Goal: Task Accomplishment & Management: Use online tool/utility

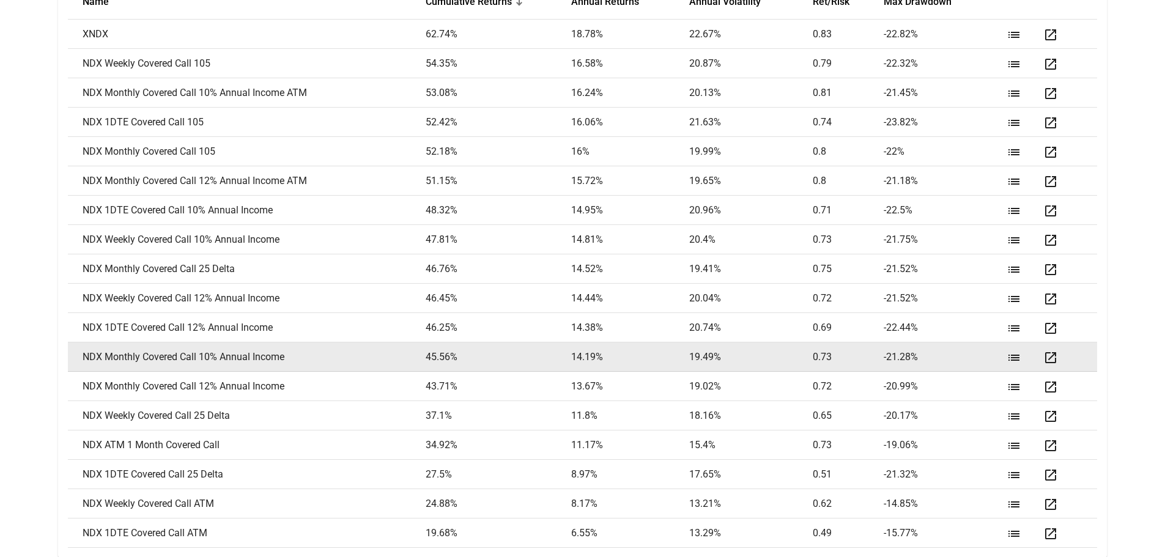
scroll to position [1710, 0]
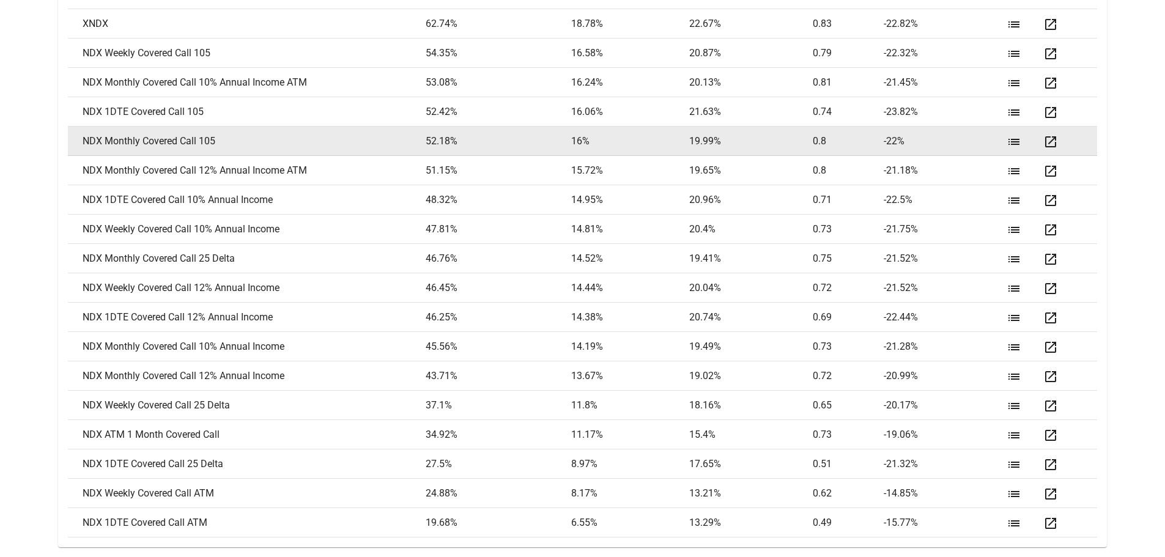
click at [1048, 144] on mat-icon "open_in_new" at bounding box center [1050, 142] width 15 height 15
click at [1053, 142] on mat-icon "open_in_new" at bounding box center [1050, 142] width 15 height 15
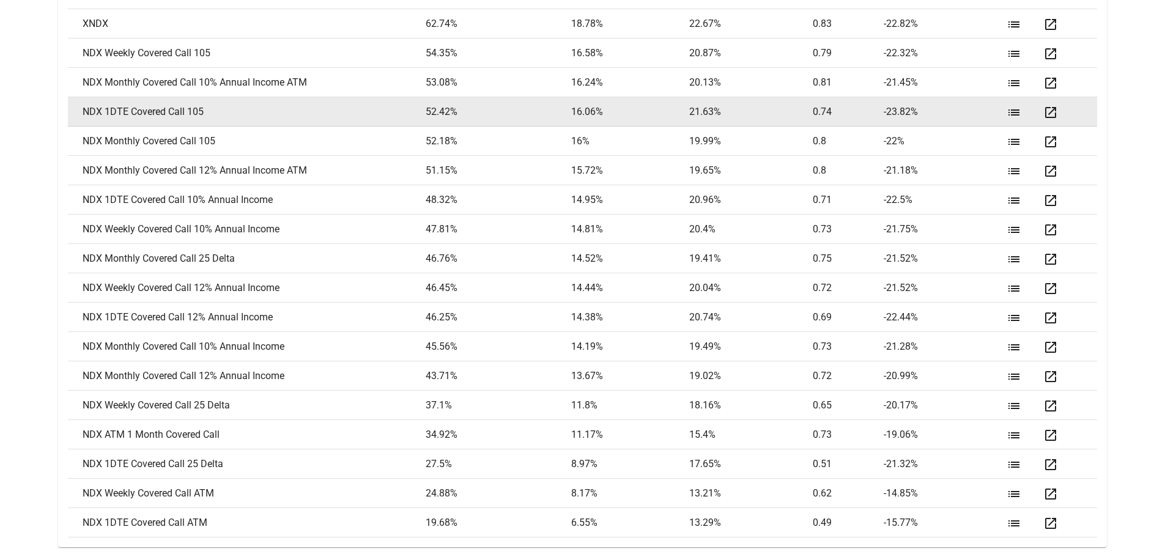
click at [1050, 111] on mat-icon "open_in_new" at bounding box center [1050, 112] width 15 height 15
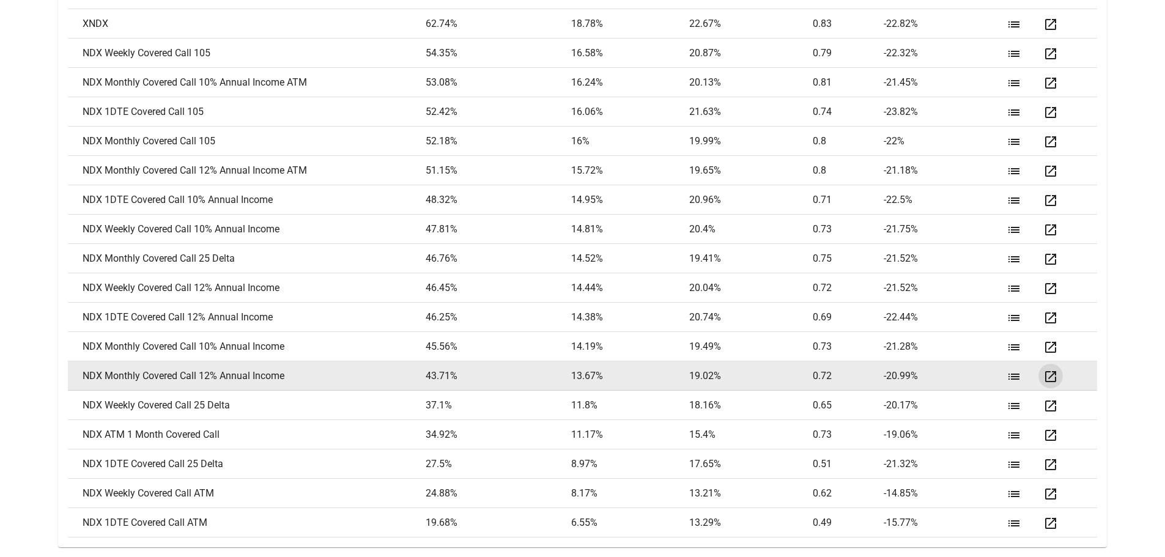
click at [1049, 375] on mat-icon "open_in_new" at bounding box center [1050, 376] width 15 height 15
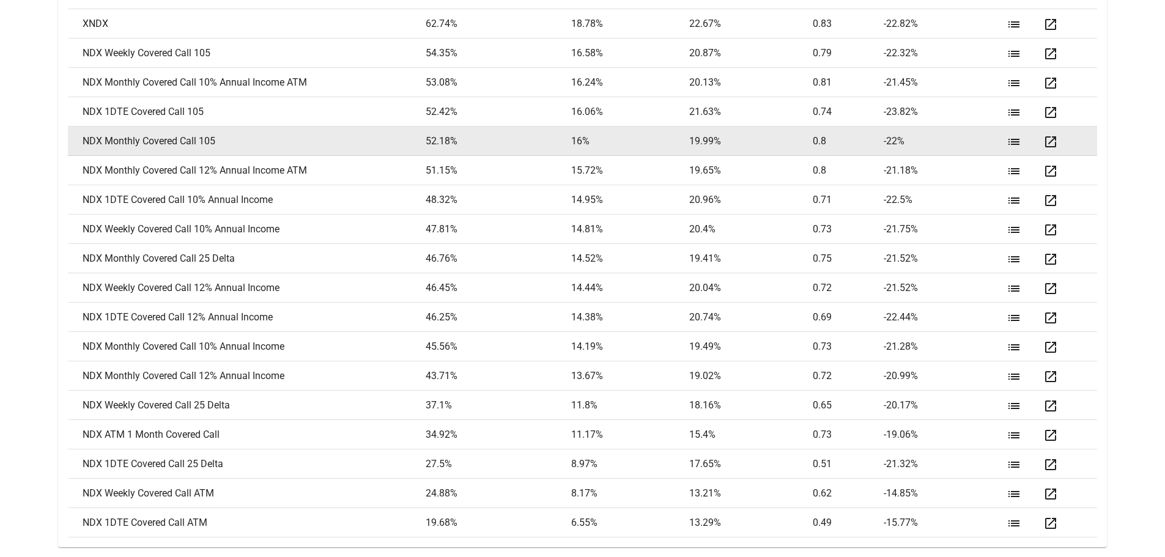
click at [1016, 138] on mat-icon "list" at bounding box center [1013, 142] width 15 height 15
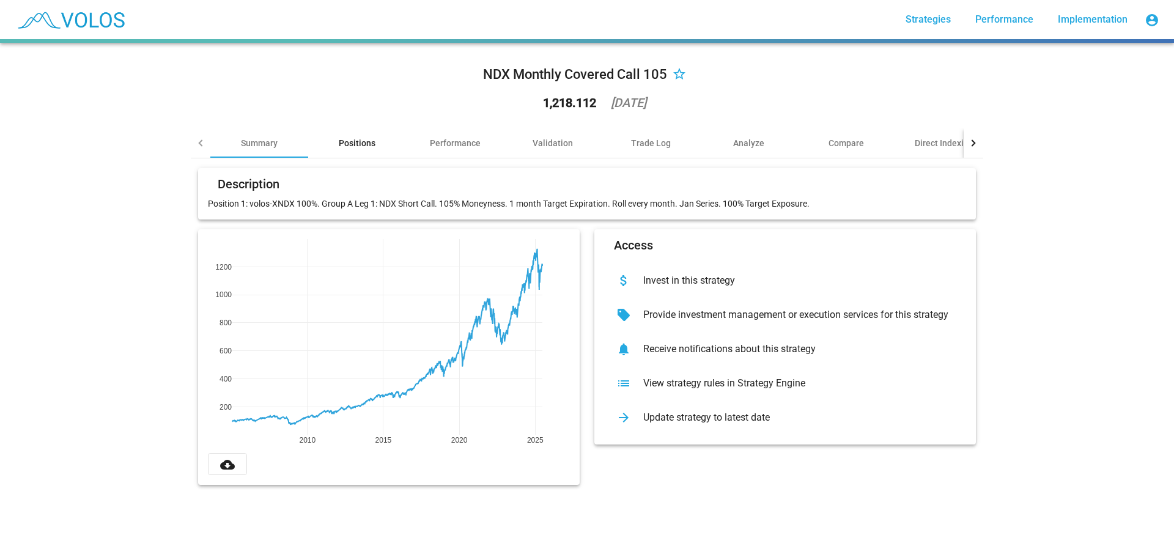
click at [350, 136] on div "Positions" at bounding box center [357, 142] width 98 height 29
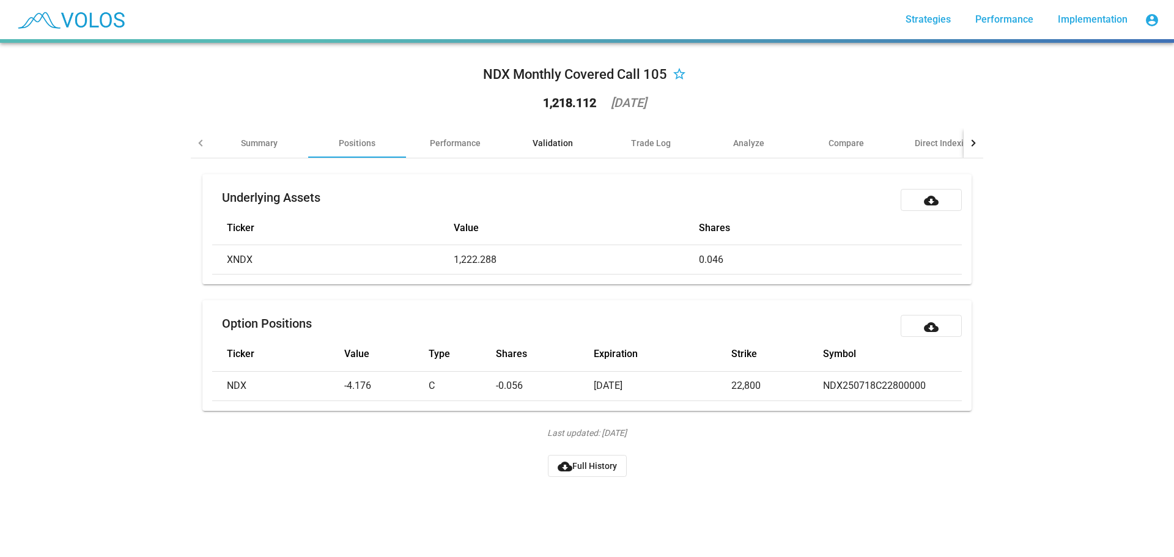
click at [559, 143] on div "Validation" at bounding box center [553, 143] width 40 height 12
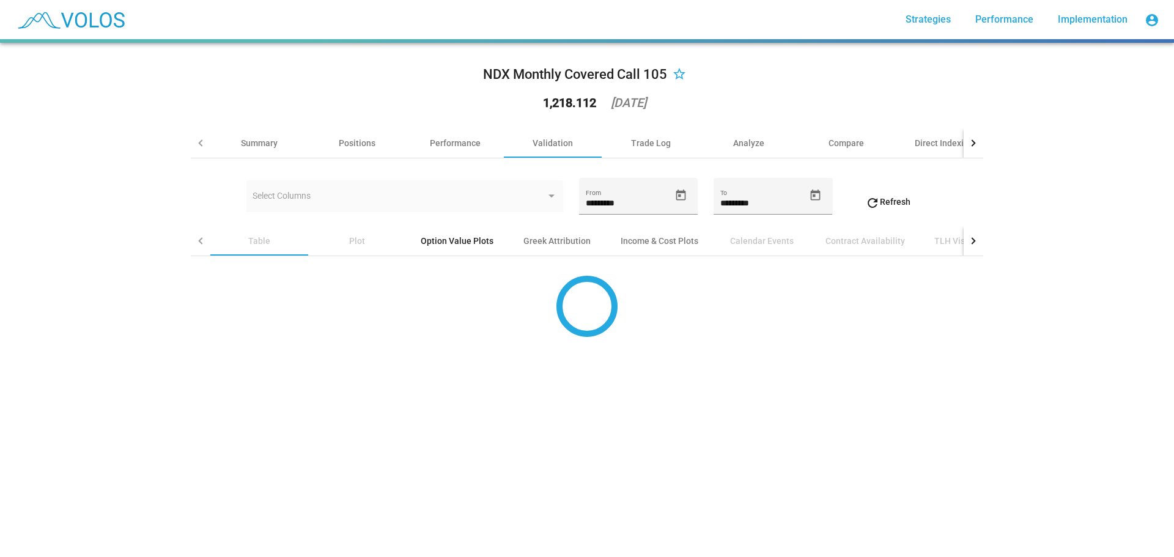
click at [444, 243] on div "Option Value Plots" at bounding box center [457, 241] width 73 height 12
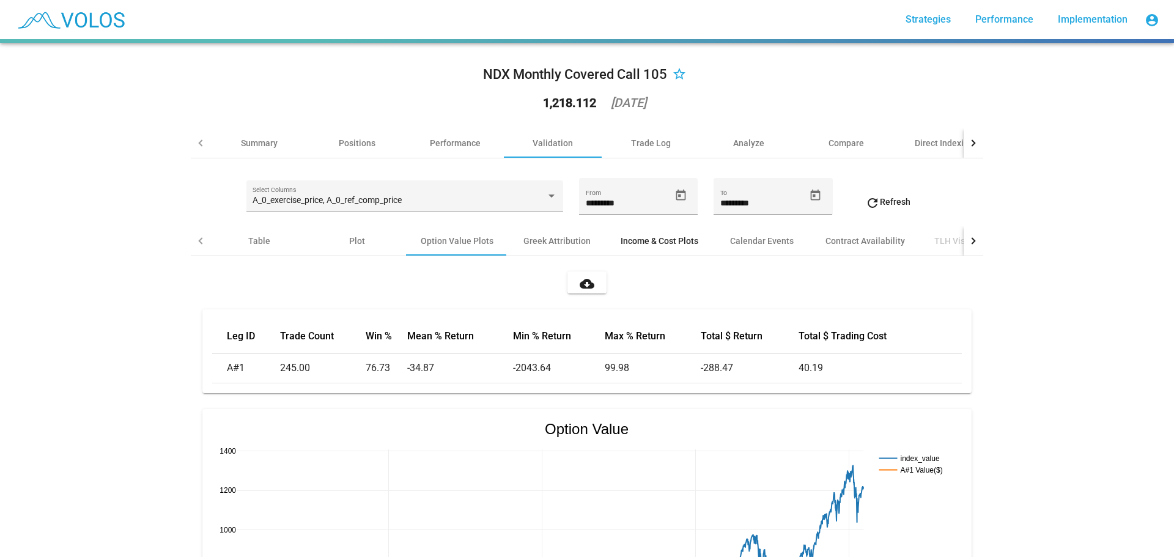
click at [662, 240] on div "Income & Cost Plots" at bounding box center [660, 241] width 78 height 12
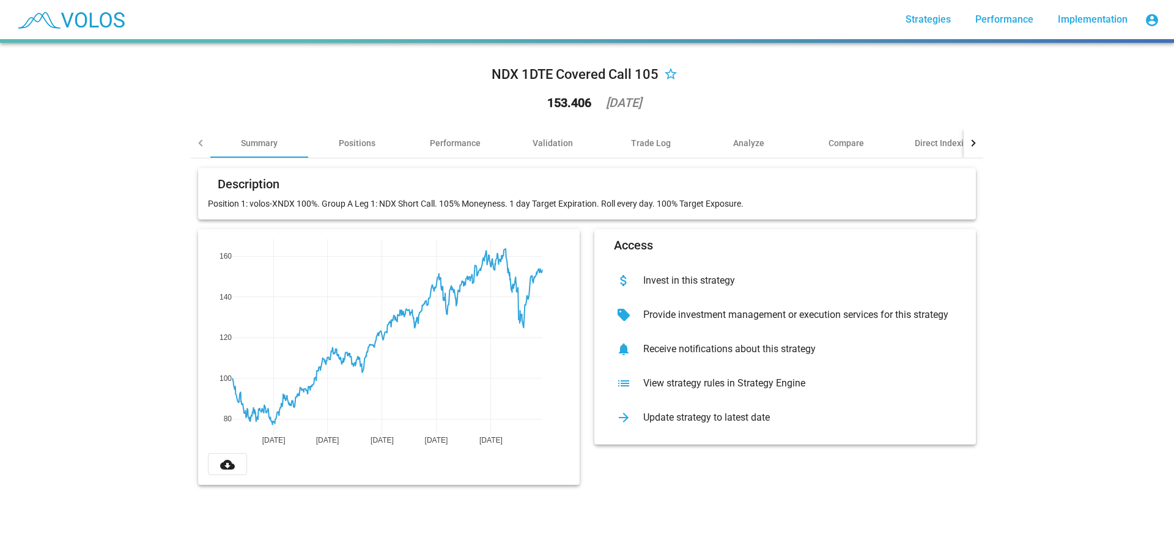
click at [704, 388] on div "View strategy rules in Strategy Engine" at bounding box center [794, 383] width 323 height 12
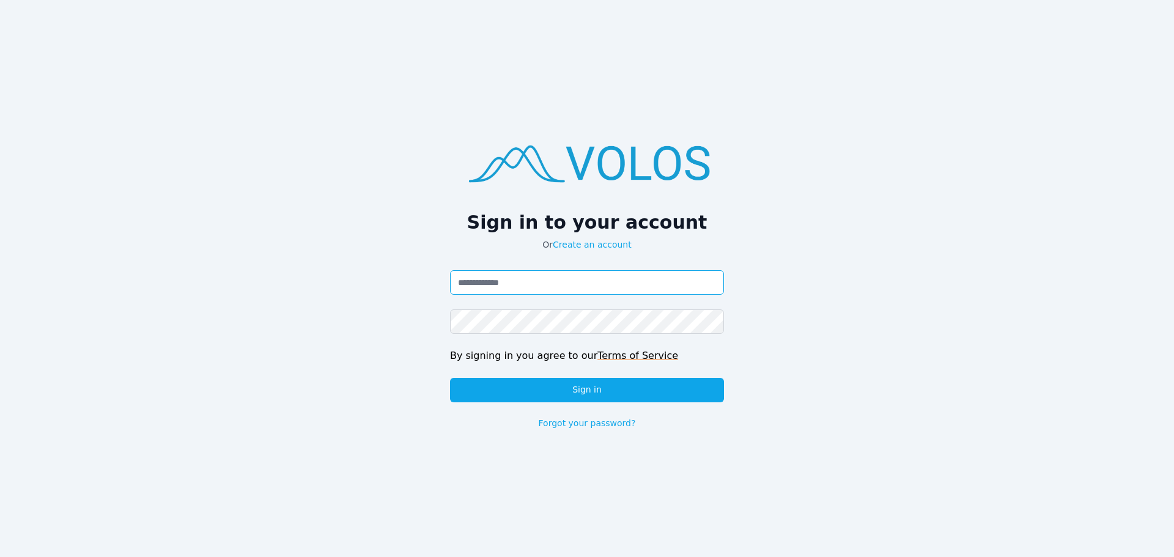
click at [538, 293] on input "Email address" at bounding box center [587, 282] width 274 height 24
paste input "**********"
type input "**********"
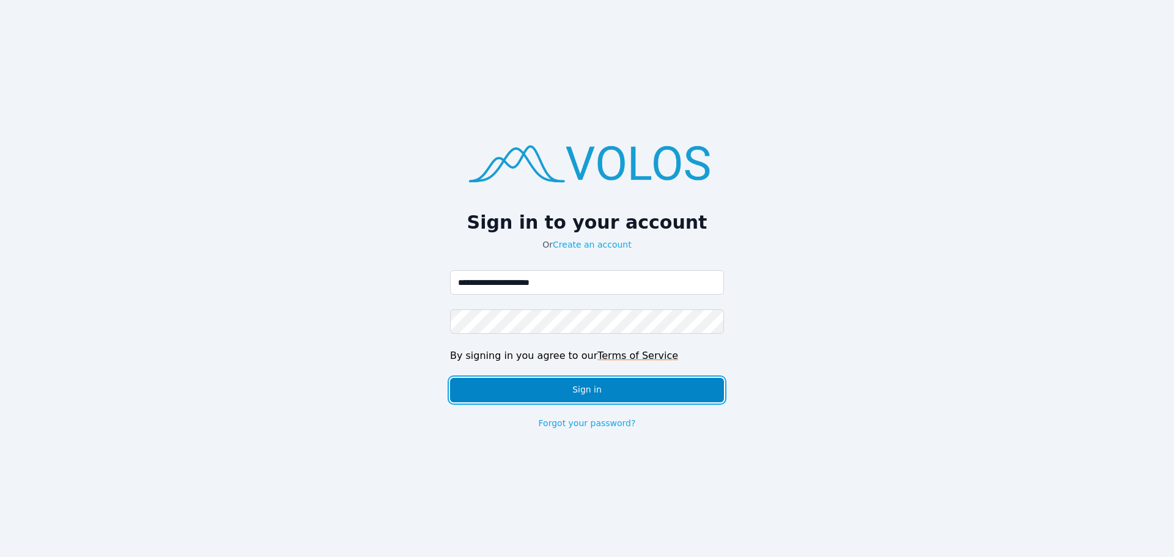
drag, startPoint x: 570, startPoint y: 398, endPoint x: 569, endPoint y: 390, distance: 8.2
click at [569, 394] on button "Sign in" at bounding box center [587, 390] width 274 height 24
click at [580, 397] on button "Sign in" at bounding box center [587, 390] width 274 height 24
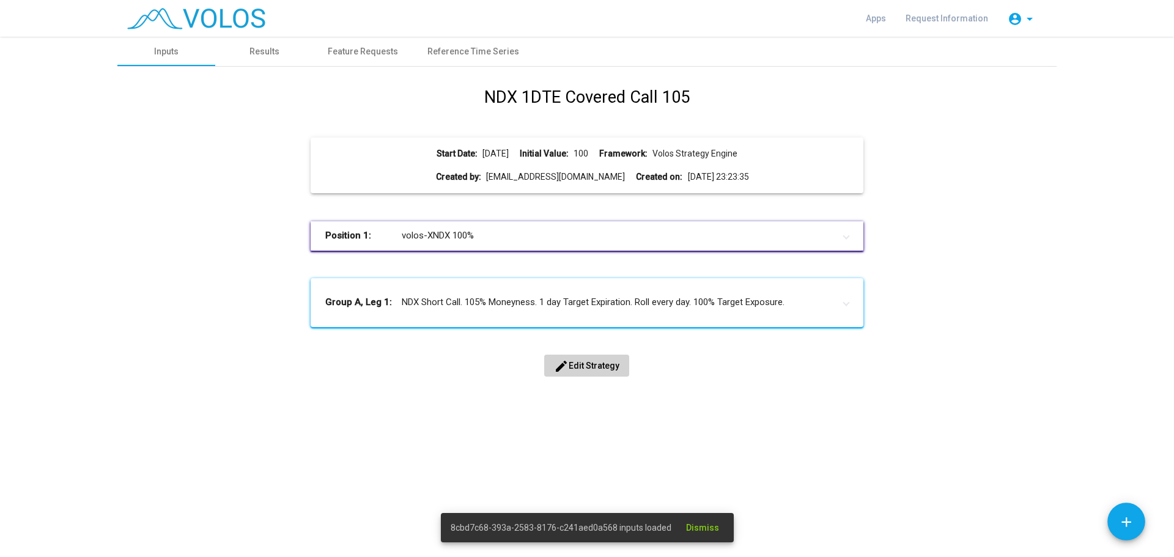
click at [587, 369] on span "edit Edit Strategy" at bounding box center [586, 366] width 65 height 10
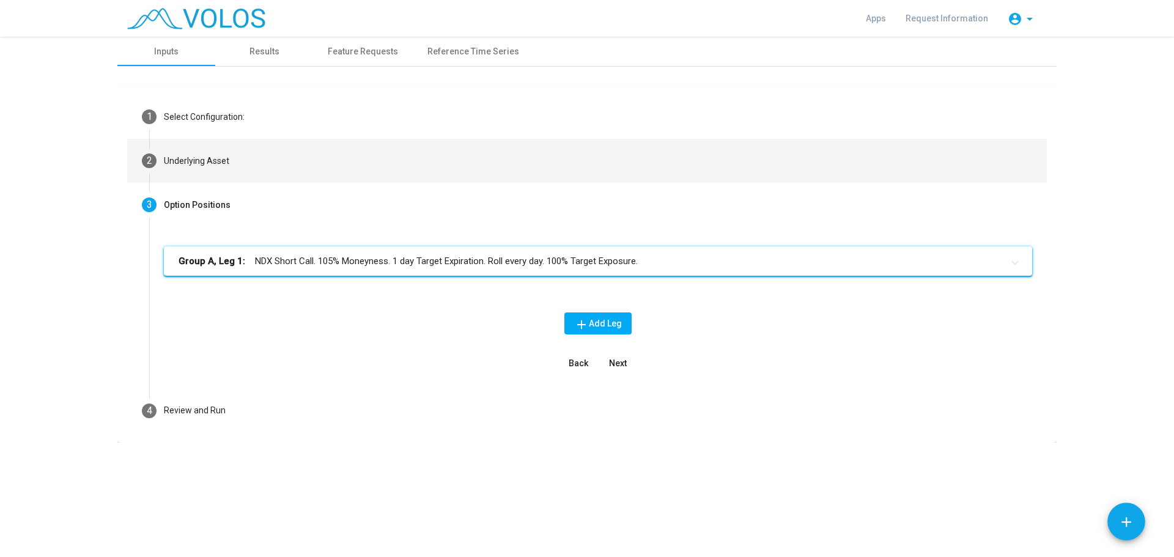
click at [218, 160] on div "Underlying Asset" at bounding box center [196, 161] width 65 height 13
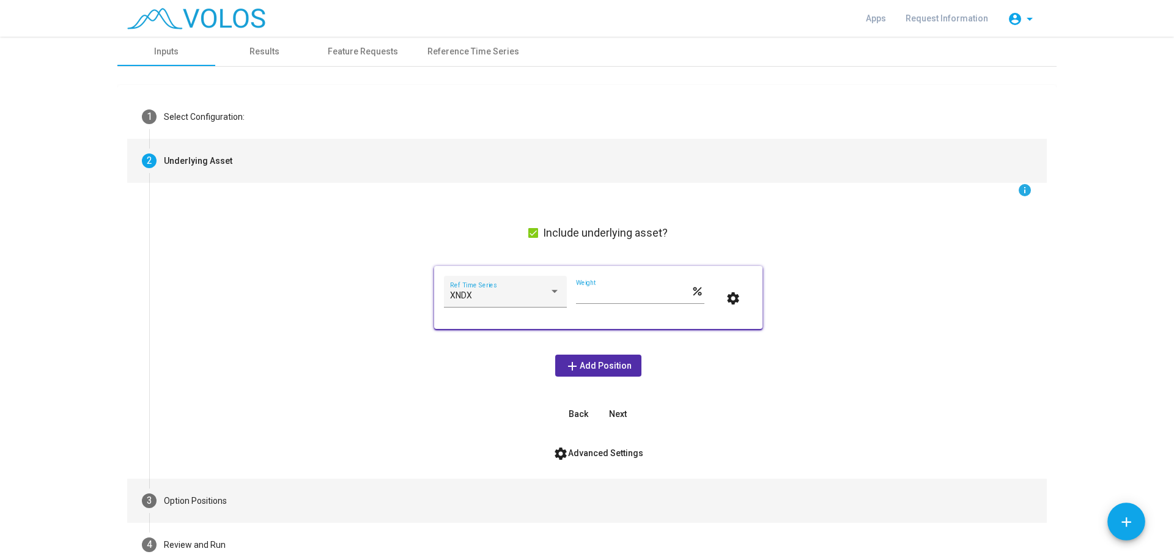
click at [193, 489] on mat-step-header "3 Option Positions" at bounding box center [587, 501] width 920 height 44
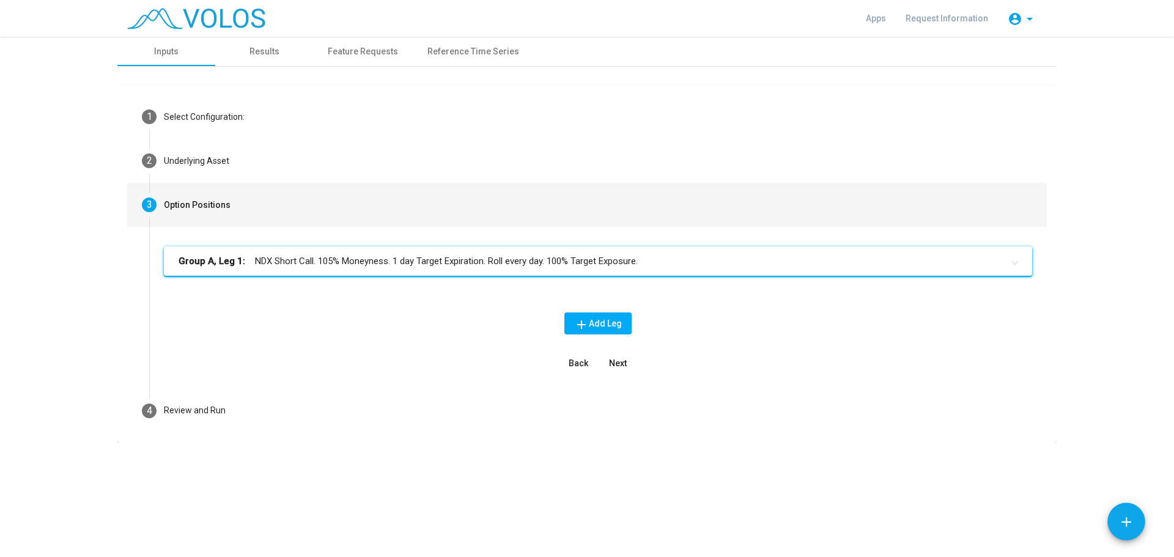
click at [470, 256] on mat-panel-title "Group A, Leg 1: NDX Short Call. 105% Moneyness. 1 day Target Expiration. Roll e…" at bounding box center [591, 261] width 824 height 14
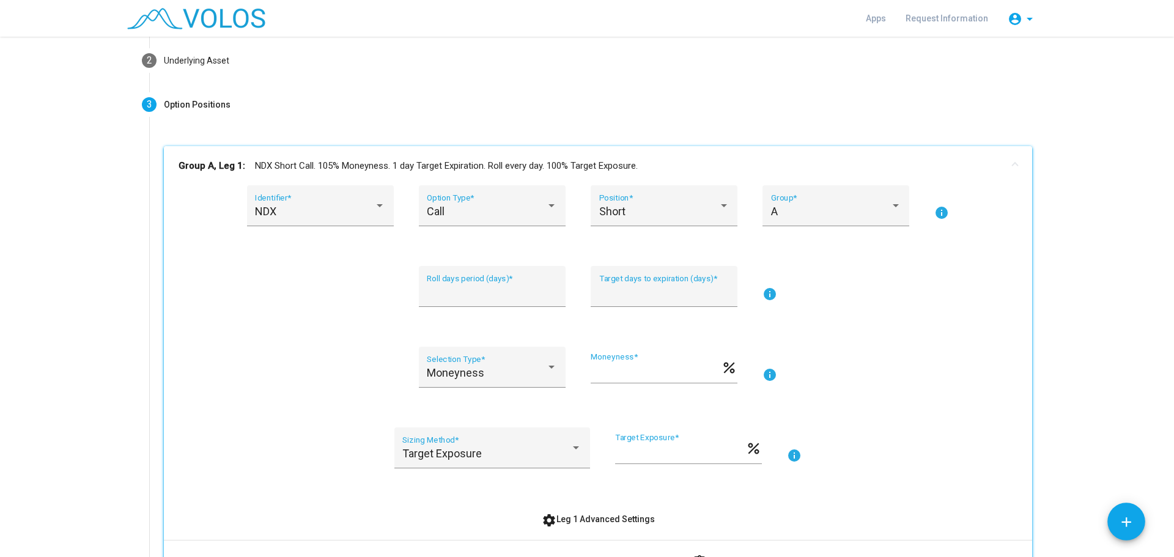
scroll to position [122, 0]
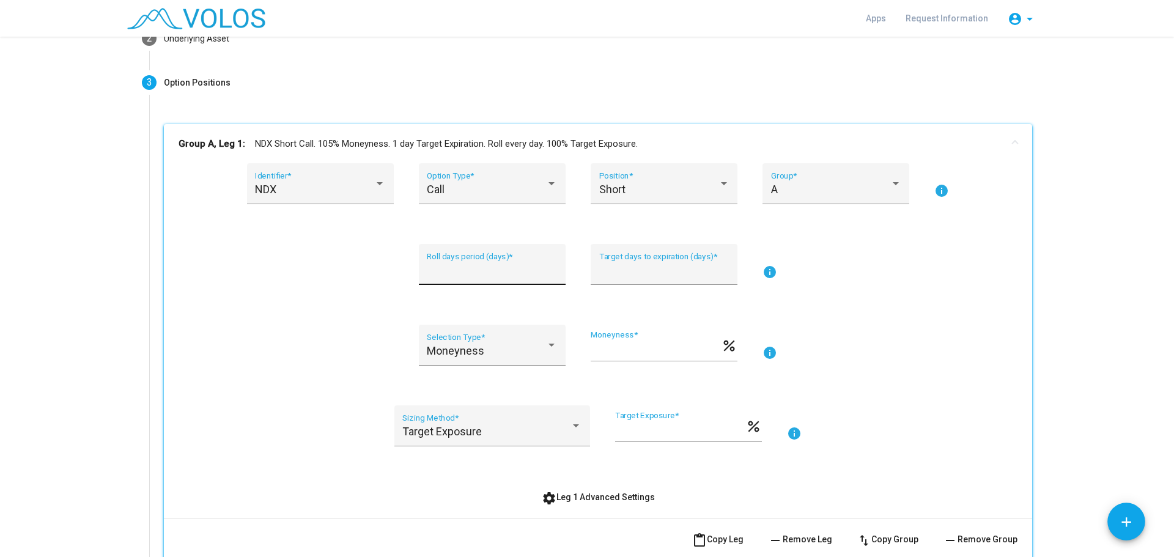
click at [546, 268] on input "*" at bounding box center [492, 270] width 130 height 12
type input "*"
click at [549, 276] on input "*" at bounding box center [492, 270] width 130 height 12
click at [676, 275] on input "*" at bounding box center [664, 270] width 130 height 12
click at [795, 434] on mat-icon "info" at bounding box center [794, 433] width 15 height 15
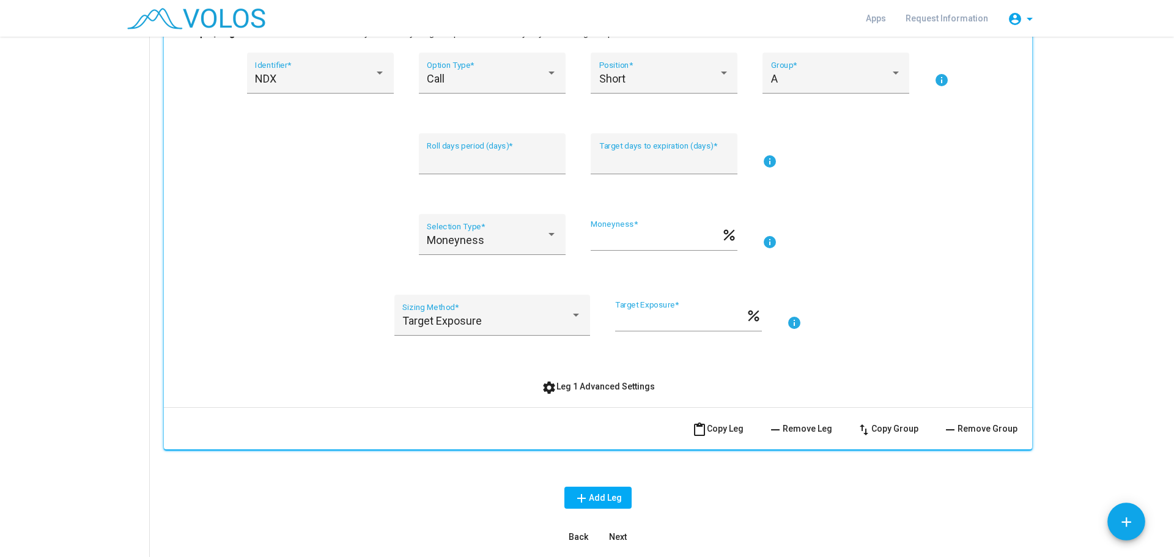
scroll to position [219, 0]
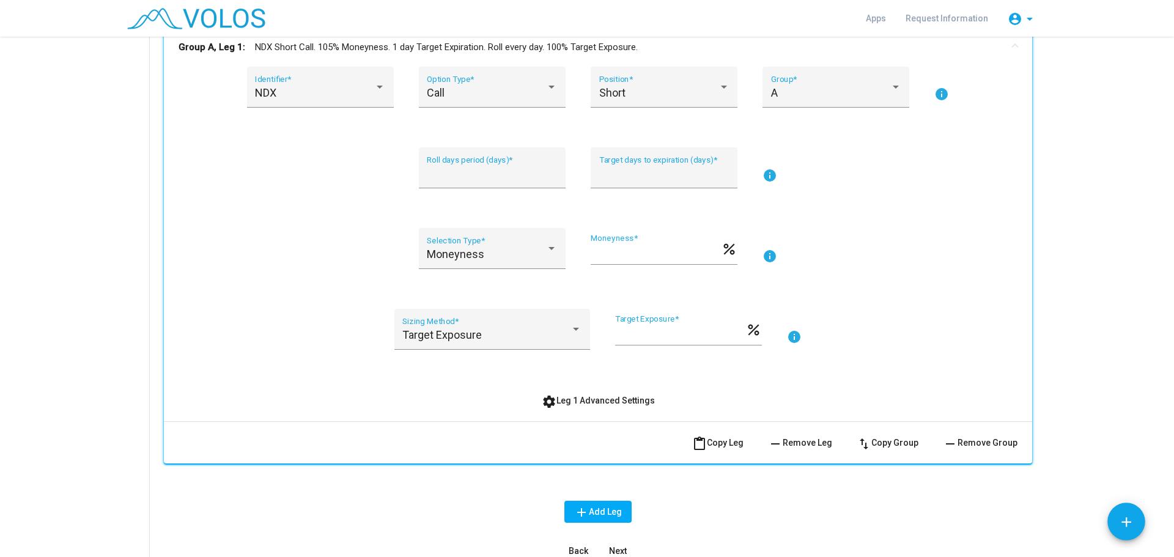
click at [613, 396] on span "settings Leg 1 Advanced Settings" at bounding box center [598, 401] width 113 height 10
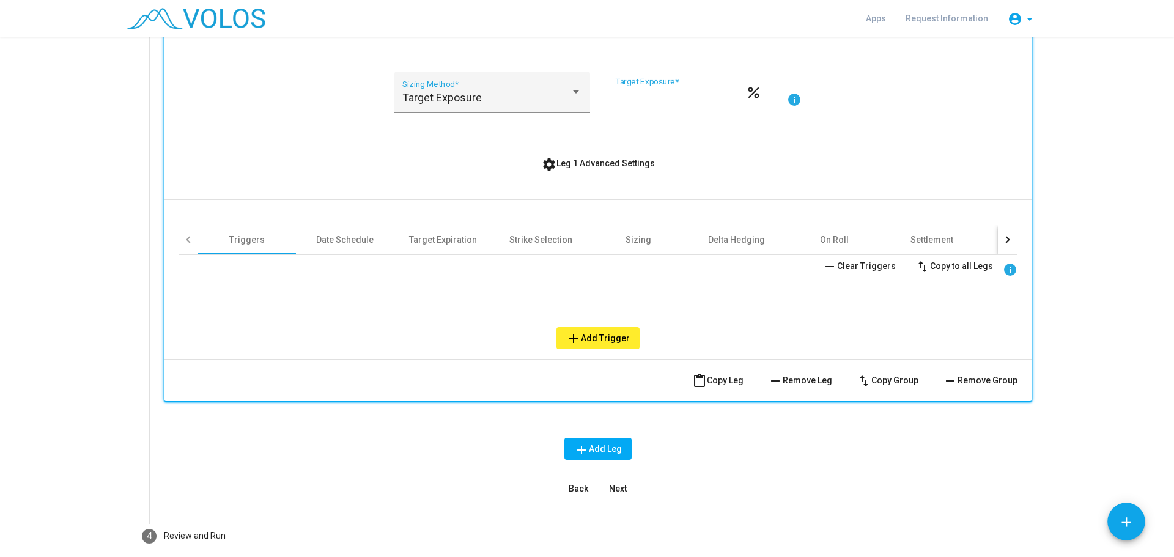
scroll to position [463, 0]
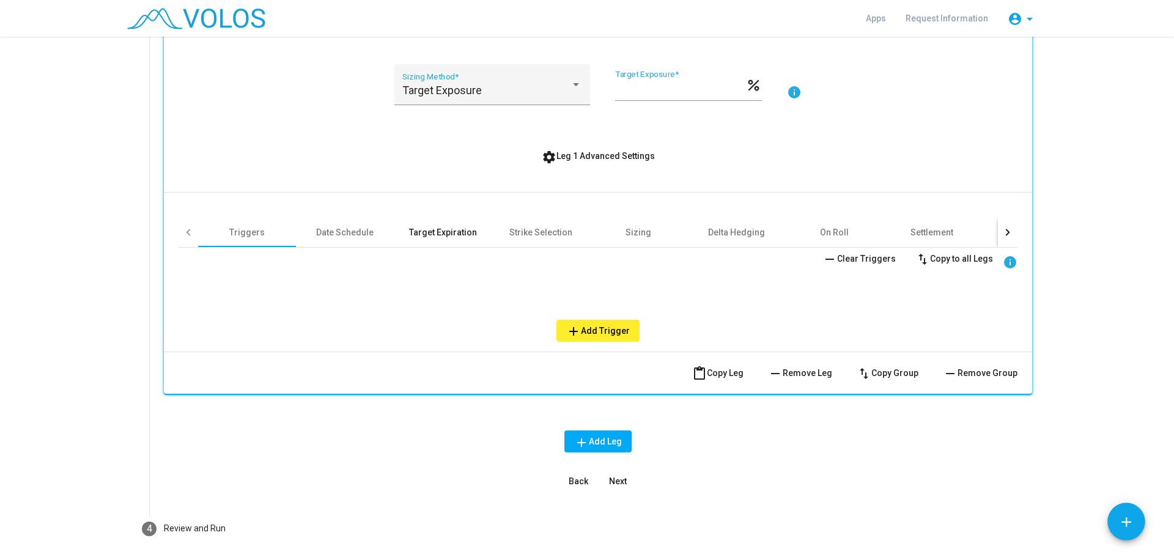
click at [448, 234] on div "Target Expiration" at bounding box center [443, 232] width 68 height 12
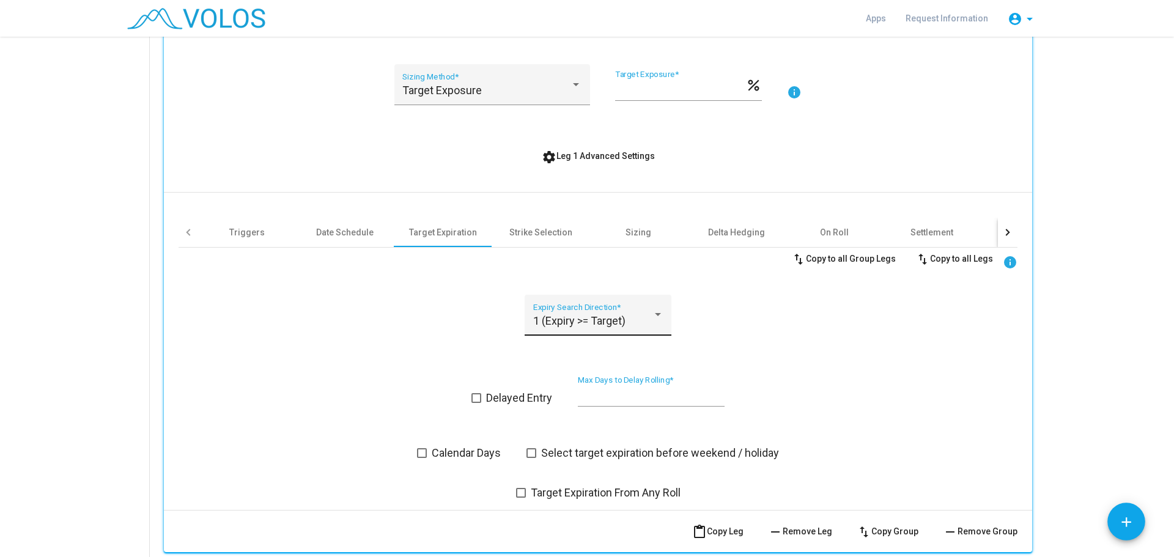
click at [660, 313] on div "1 (Expiry >= Target) Expiry Search Direction *" at bounding box center [598, 315] width 147 height 41
click at [865, 364] on div at bounding box center [587, 278] width 1174 height 557
click at [753, 232] on div "Delta Hedging" at bounding box center [736, 232] width 57 height 12
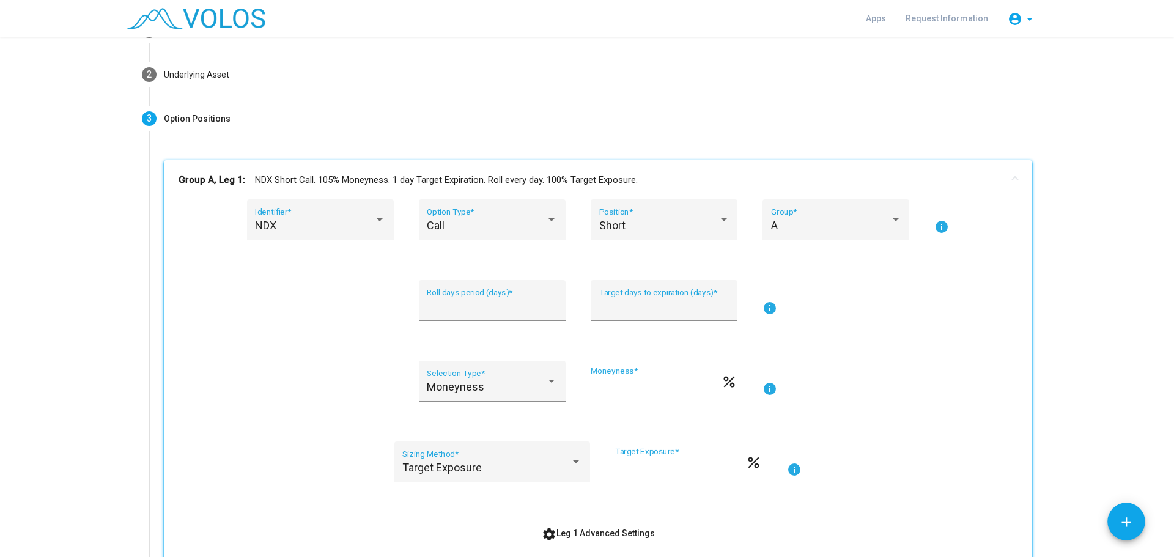
scroll to position [0, 0]
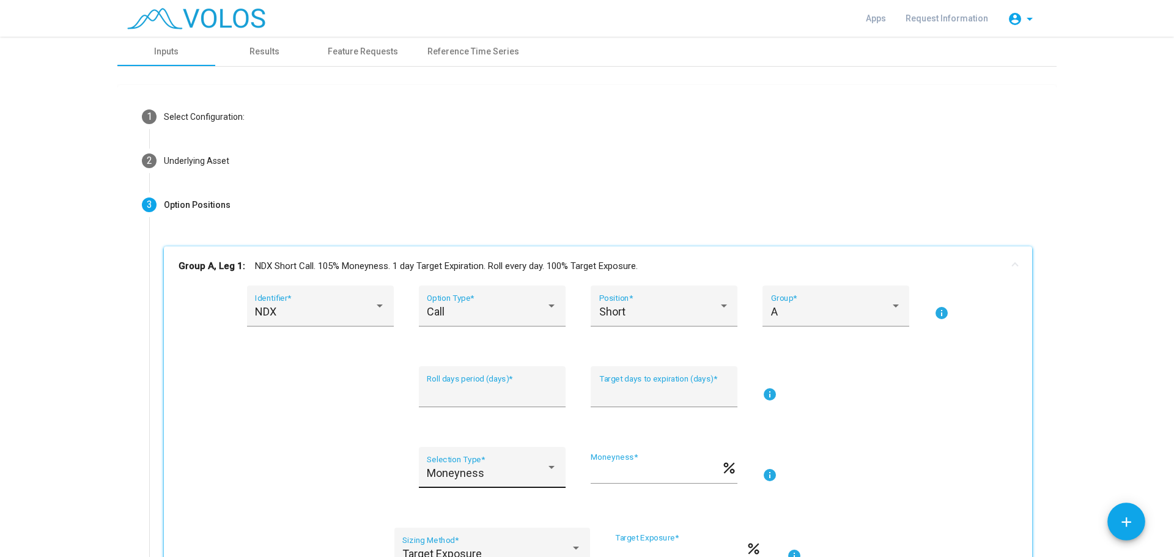
click at [546, 473] on div at bounding box center [551, 467] width 11 height 12
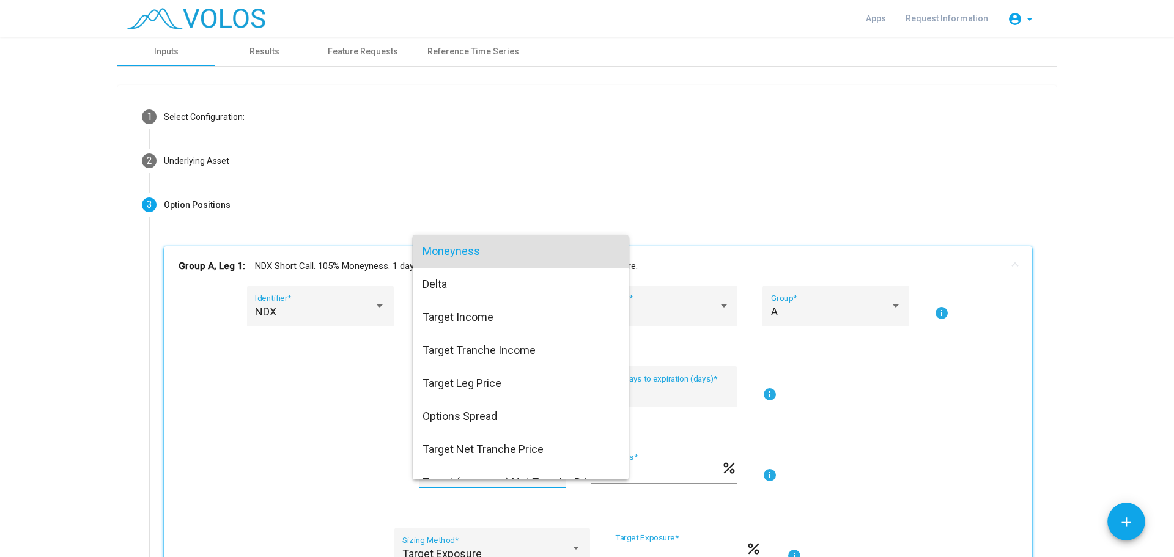
click at [843, 412] on div at bounding box center [587, 278] width 1174 height 557
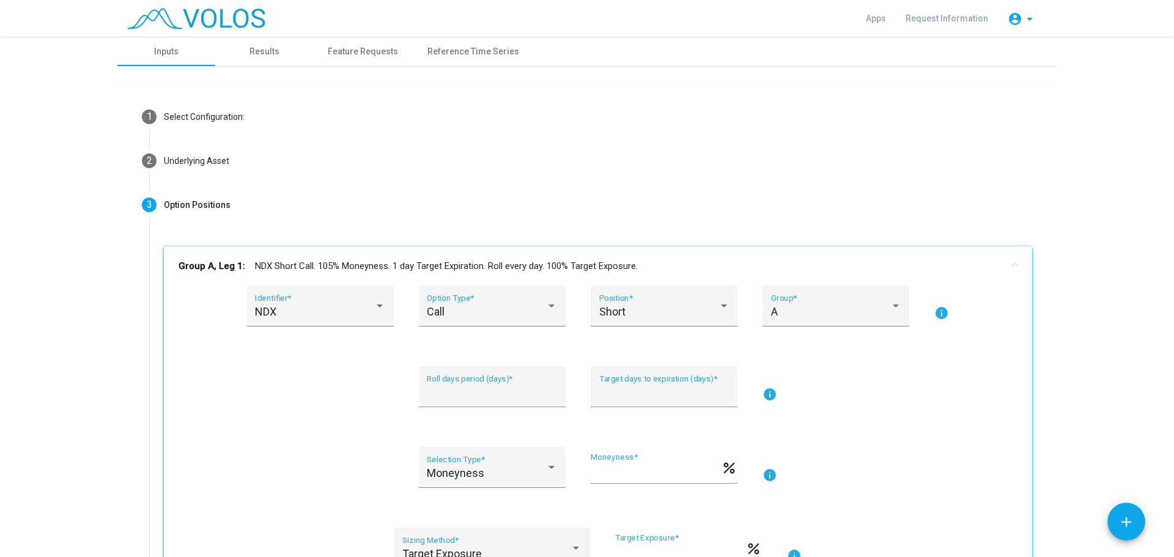
click at [767, 476] on mat-icon "info" at bounding box center [769, 475] width 15 height 15
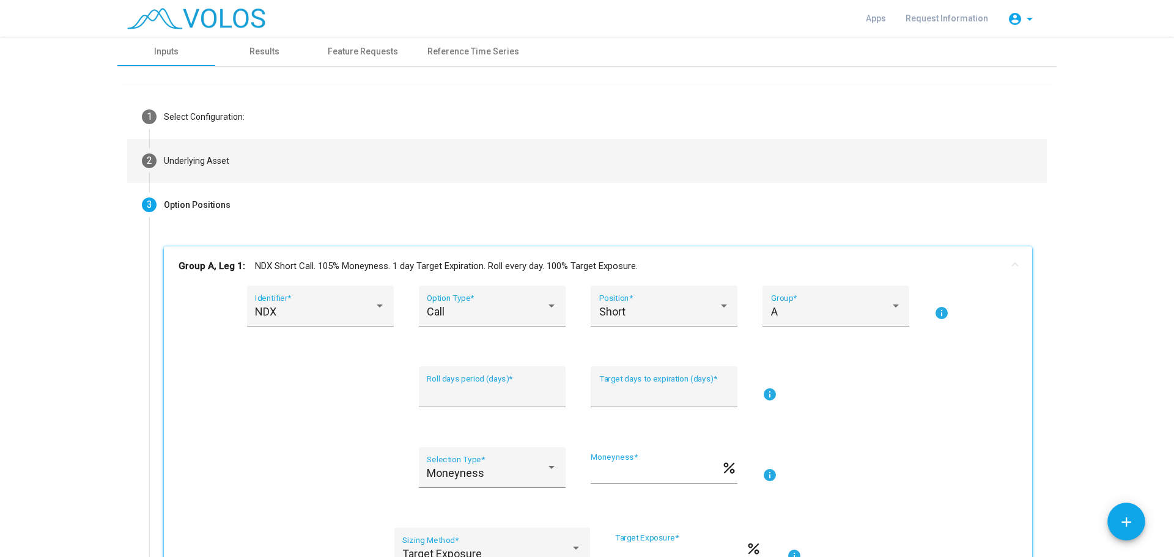
click at [190, 153] on mat-step-header "2 Underlying Asset" at bounding box center [587, 161] width 920 height 44
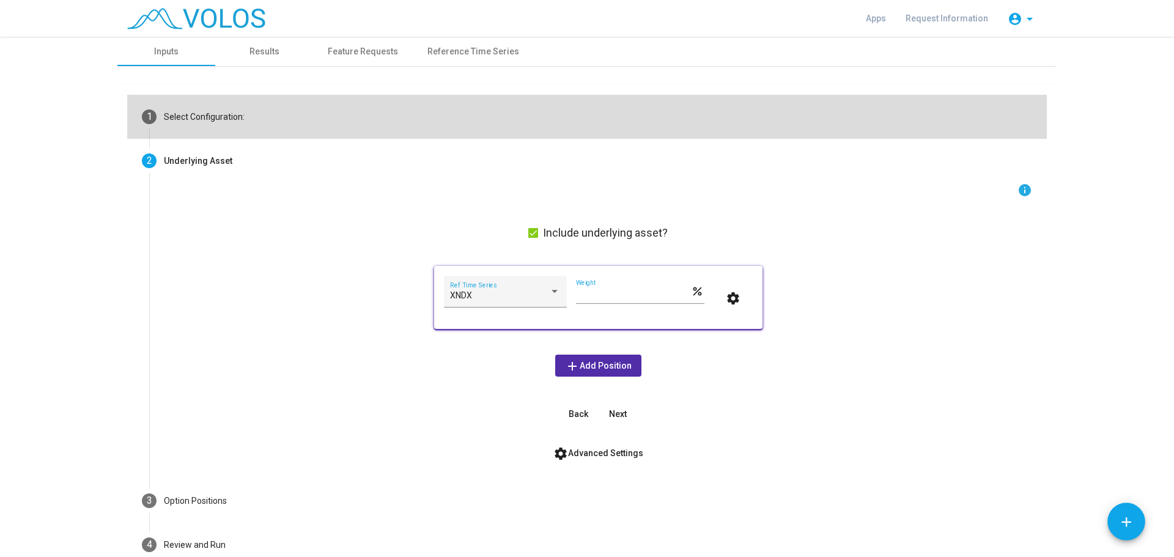
click at [194, 111] on div "Select Configuration:" at bounding box center [204, 117] width 81 height 13
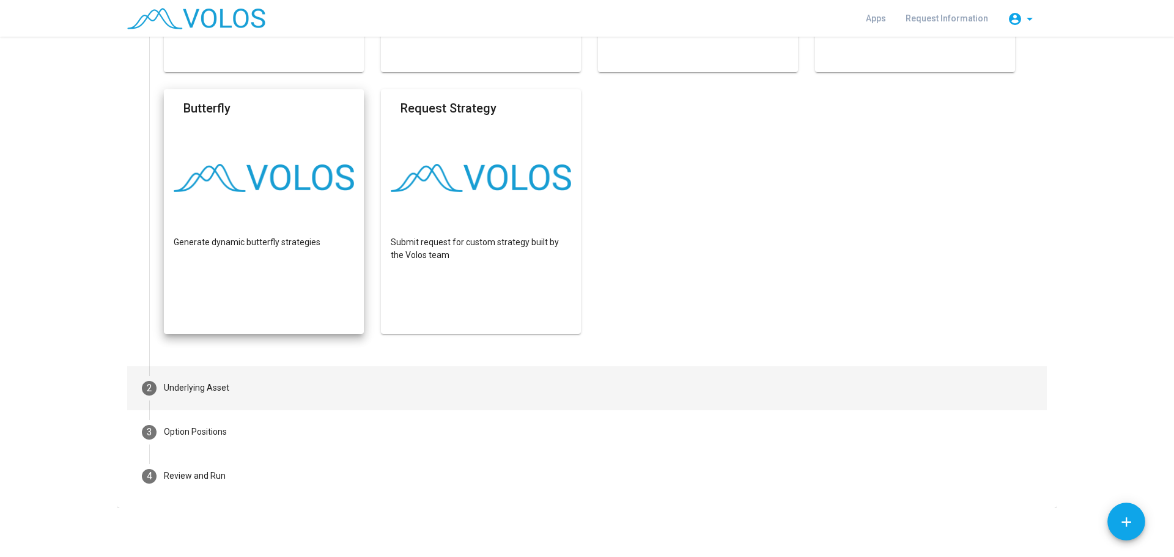
click at [173, 389] on div "Underlying Asset" at bounding box center [196, 388] width 65 height 13
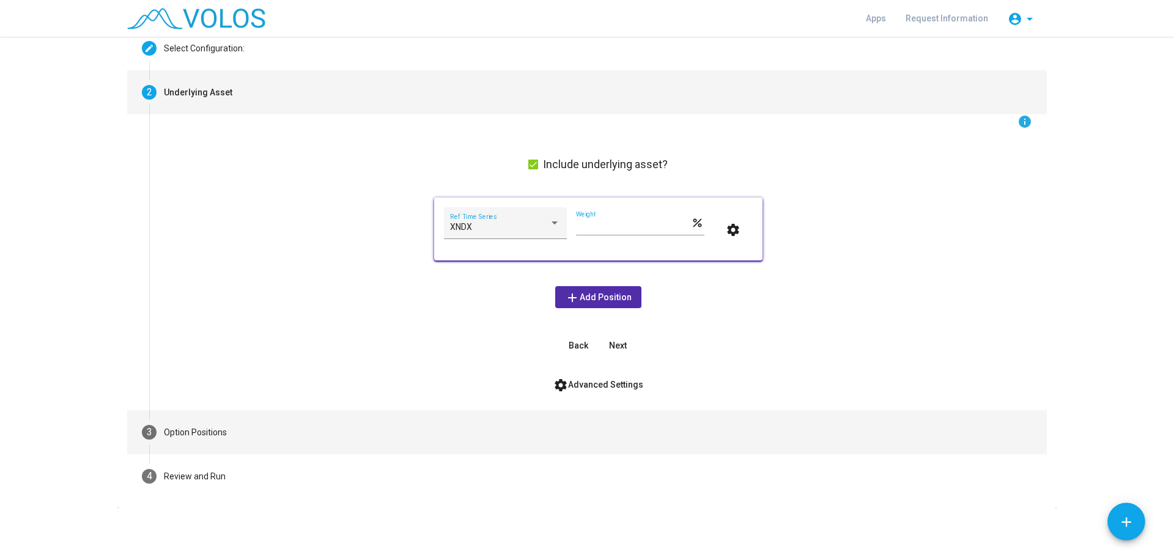
click at [180, 432] on div "Option Positions" at bounding box center [195, 432] width 63 height 13
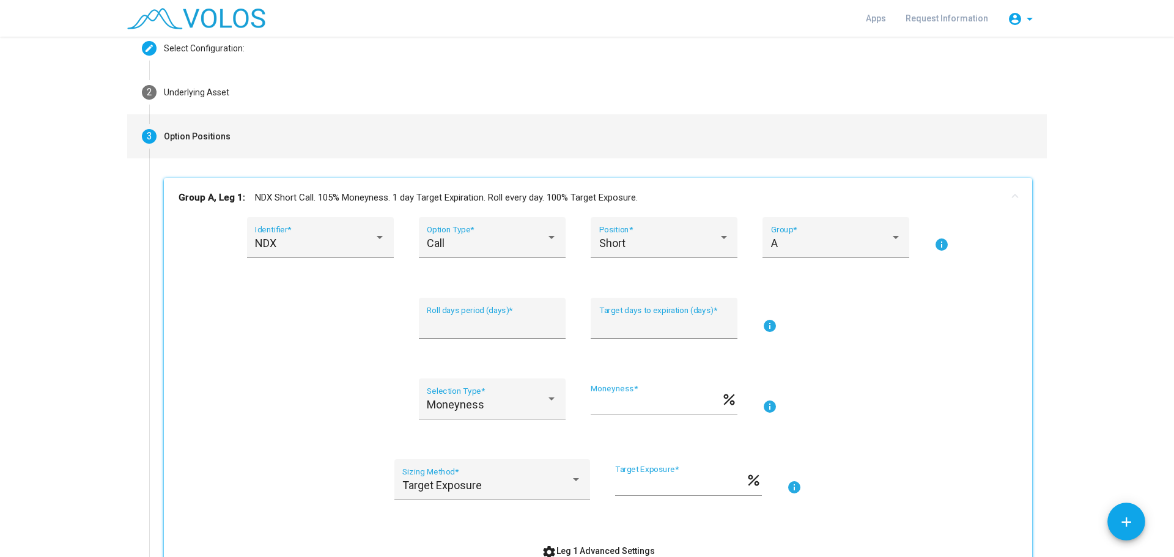
scroll to position [130, 0]
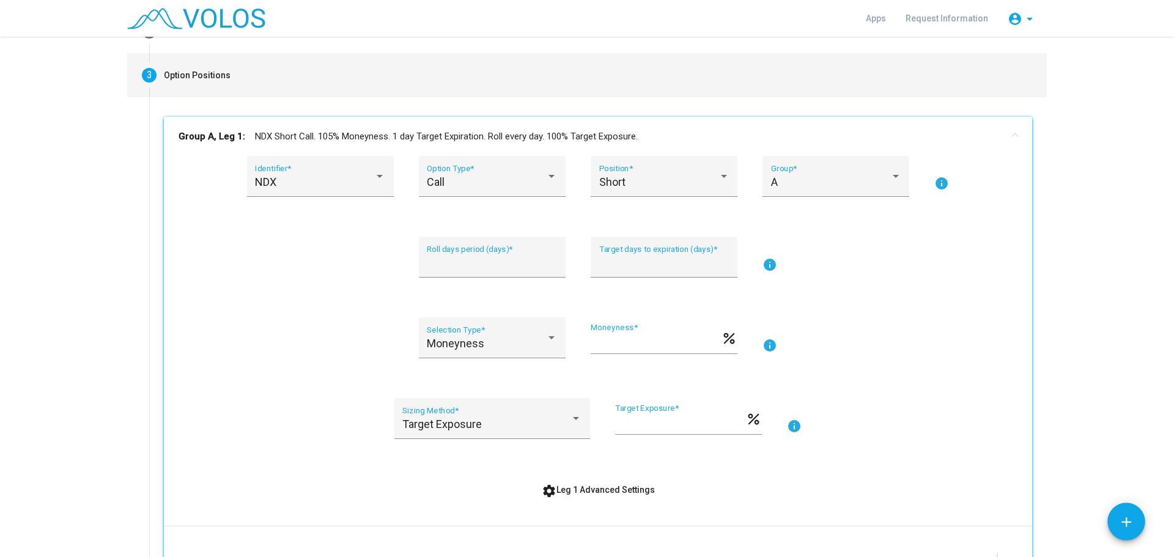
click at [603, 481] on button "settings Leg 1 Advanced Settings" at bounding box center [598, 490] width 133 height 22
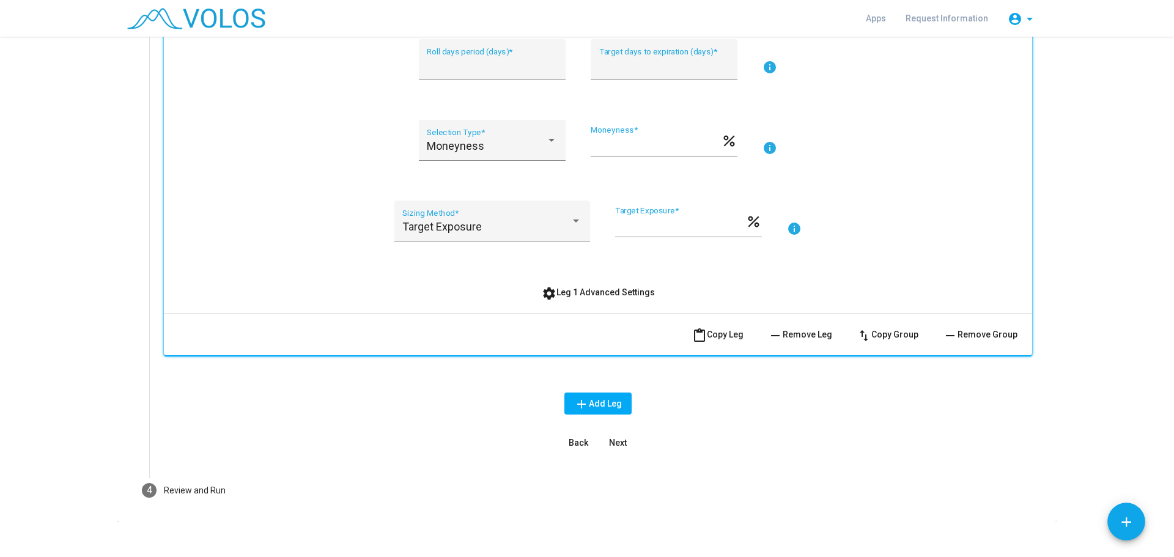
scroll to position [341, 0]
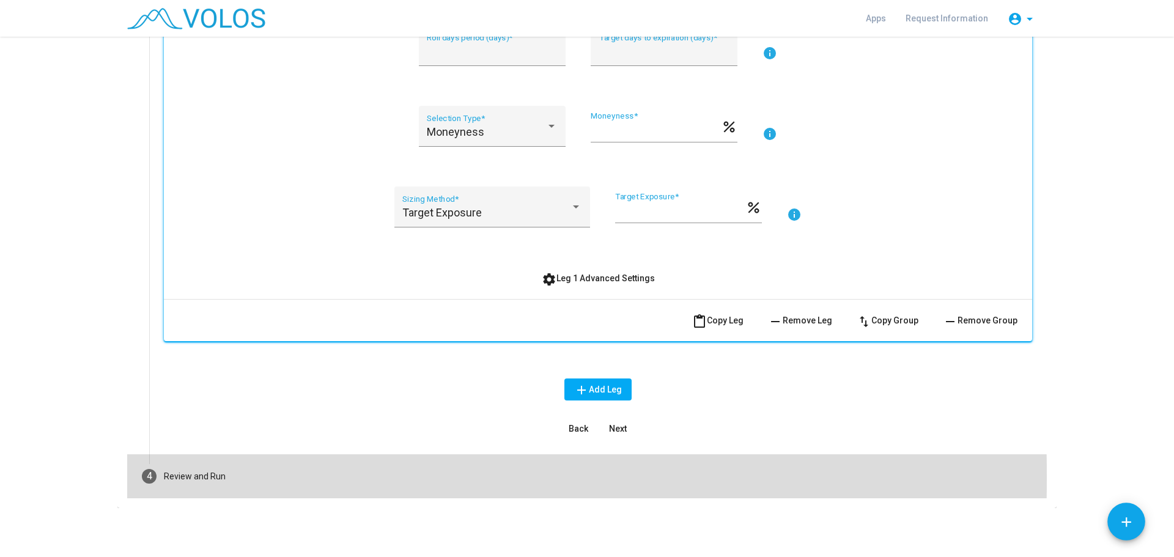
click at [168, 477] on div "Review and Run" at bounding box center [195, 476] width 62 height 13
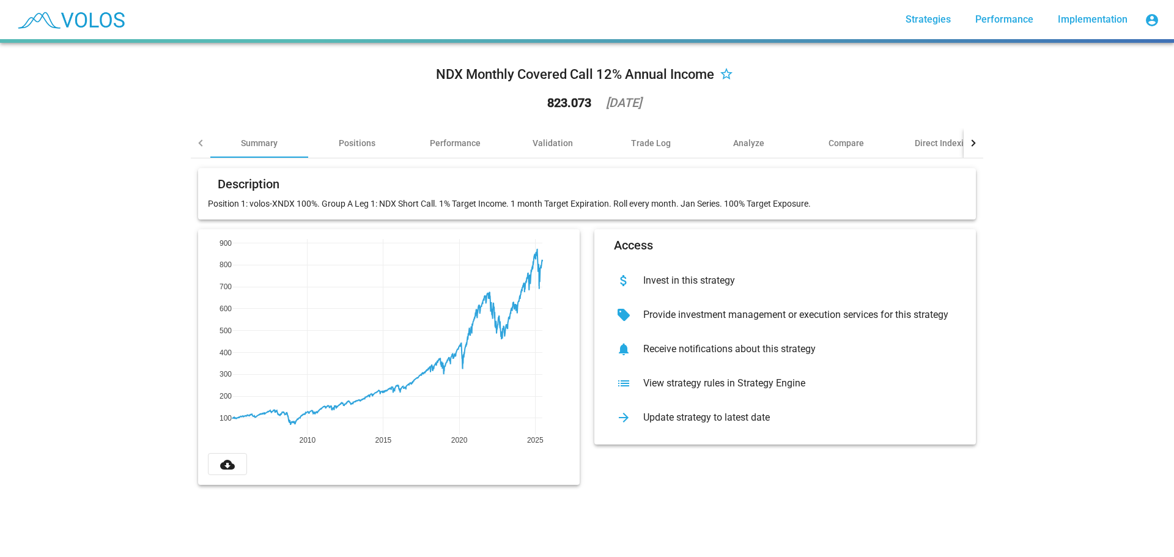
click at [680, 375] on div "list View strategy rules in Strategy Engine" at bounding box center [785, 383] width 362 height 34
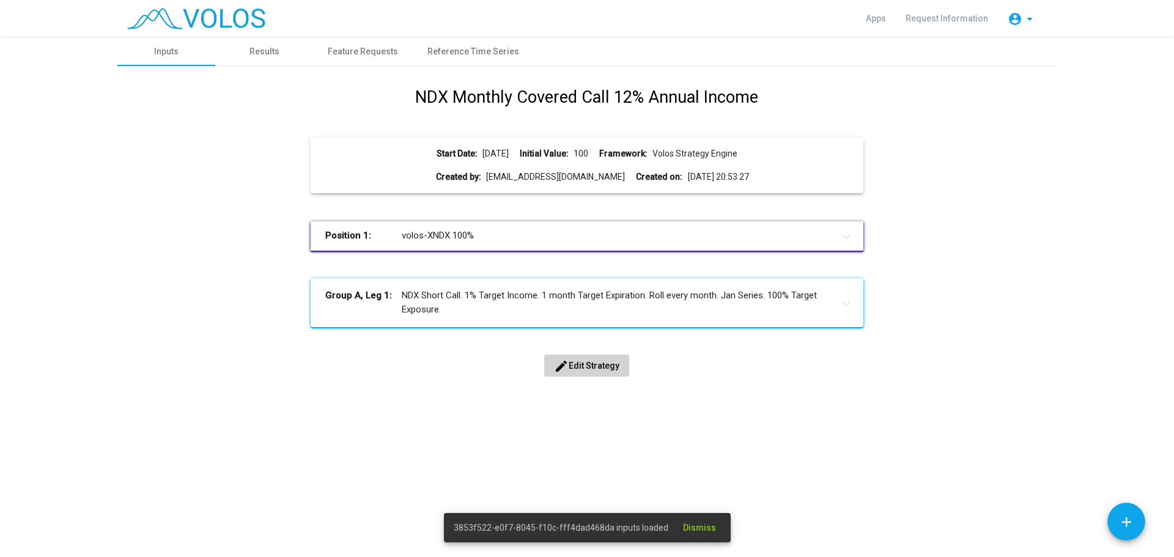
click at [546, 293] on mat-panel-title "Group A, Leg 1: NDX Short Call. 1% Target Income. 1 month Target Expiration. Ro…" at bounding box center [579, 303] width 508 height 28
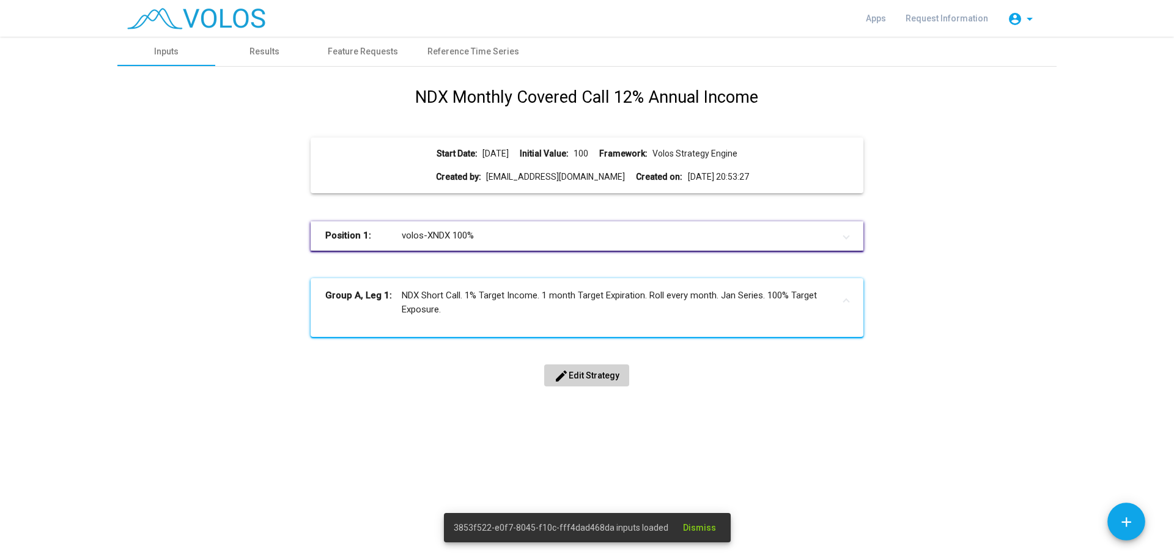
click at [561, 377] on mat-icon "edit" at bounding box center [561, 376] width 15 height 15
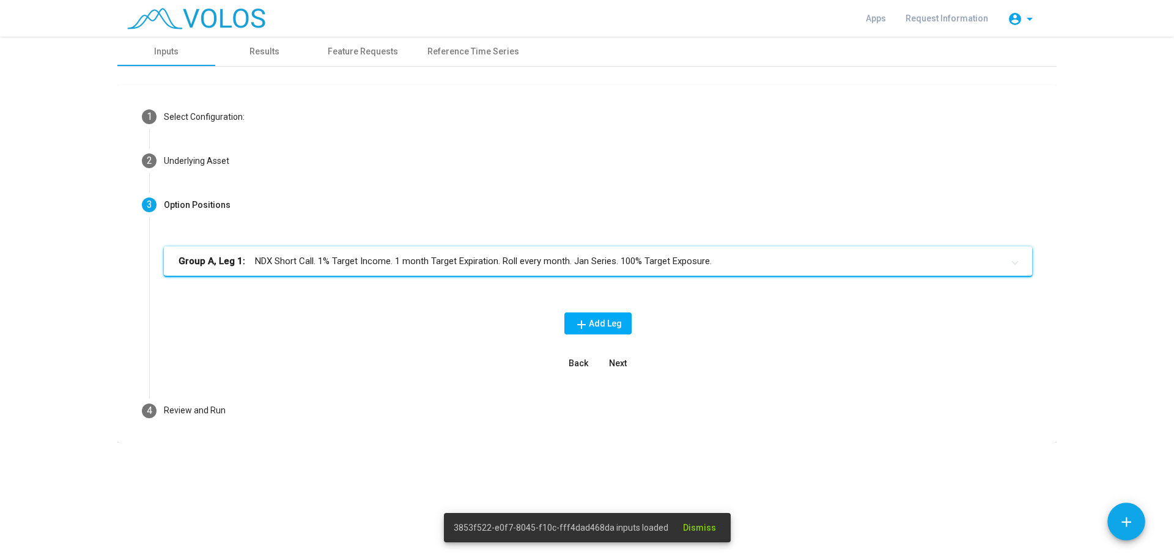
click at [416, 260] on mat-panel-title "Group A, Leg 1: NDX Short Call. 1% Target Income. 1 month Target Expiration. Ro…" at bounding box center [591, 261] width 824 height 14
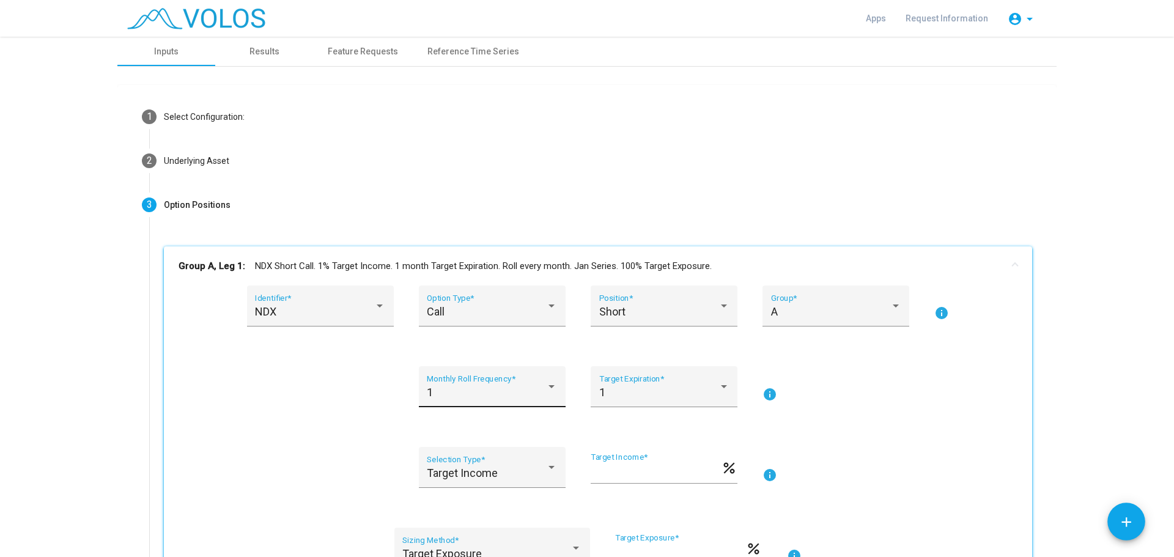
click at [548, 385] on div at bounding box center [551, 386] width 6 height 3
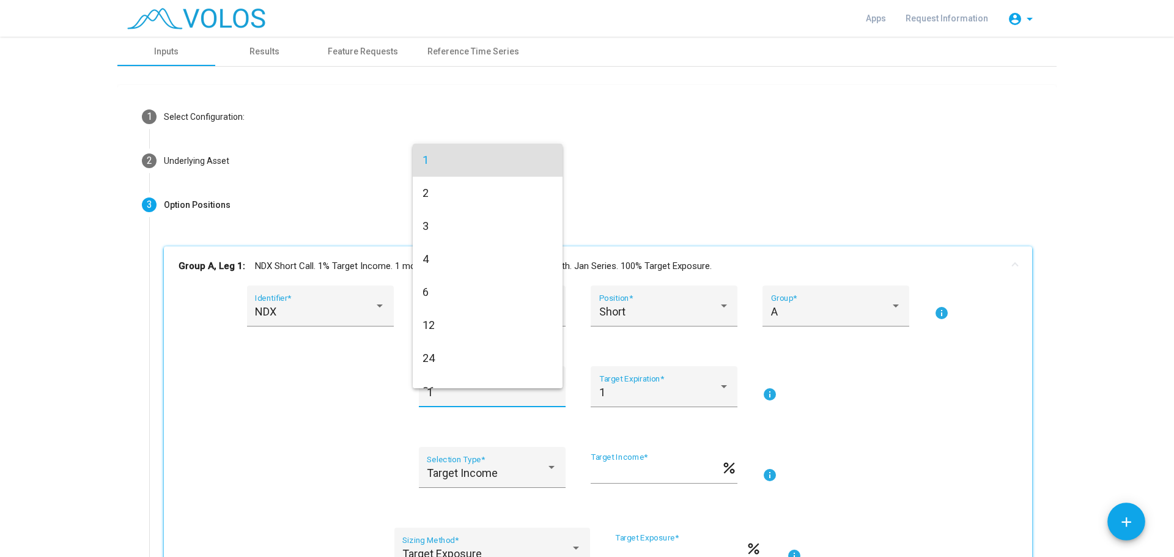
click at [247, 406] on div at bounding box center [587, 278] width 1174 height 557
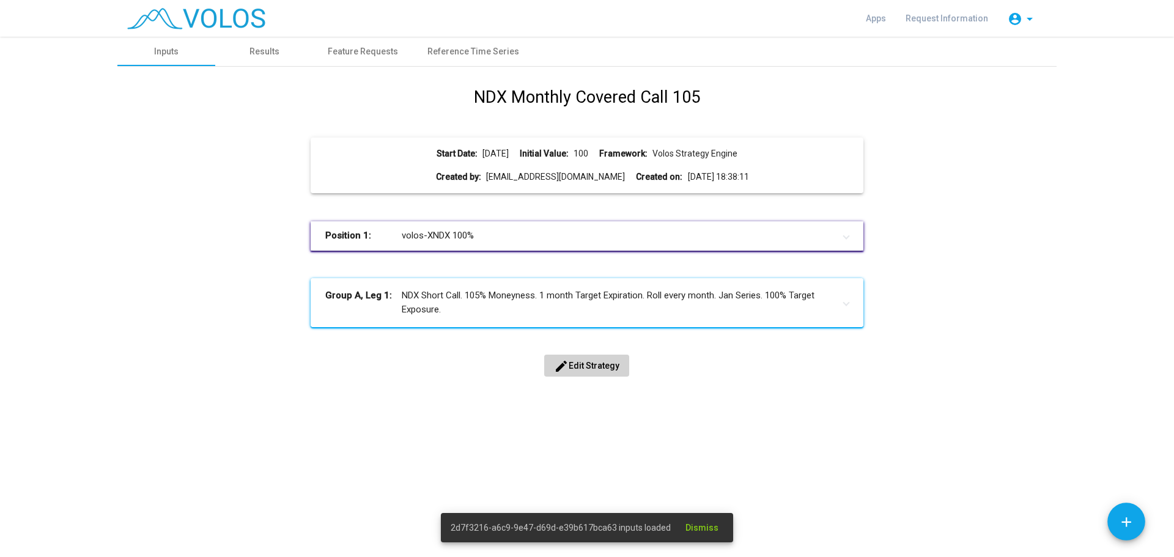
click at [613, 293] on mat-panel-title "Group A, Leg 1: NDX Short Call. 105% Moneyness. 1 month Target Expiration. Roll…" at bounding box center [579, 303] width 508 height 28
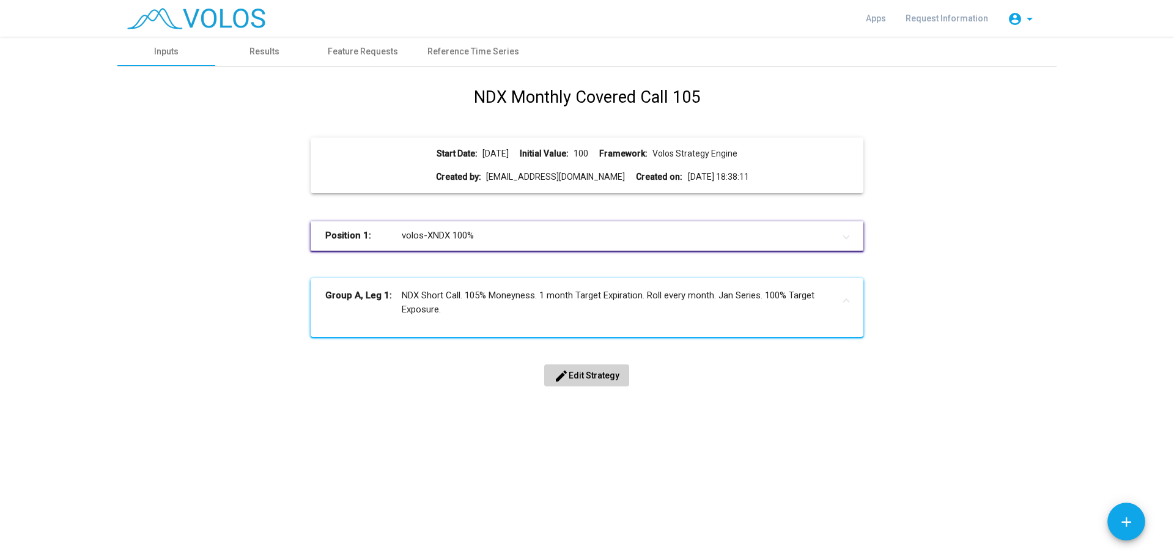
click at [578, 378] on span "edit Edit Strategy" at bounding box center [586, 376] width 65 height 10
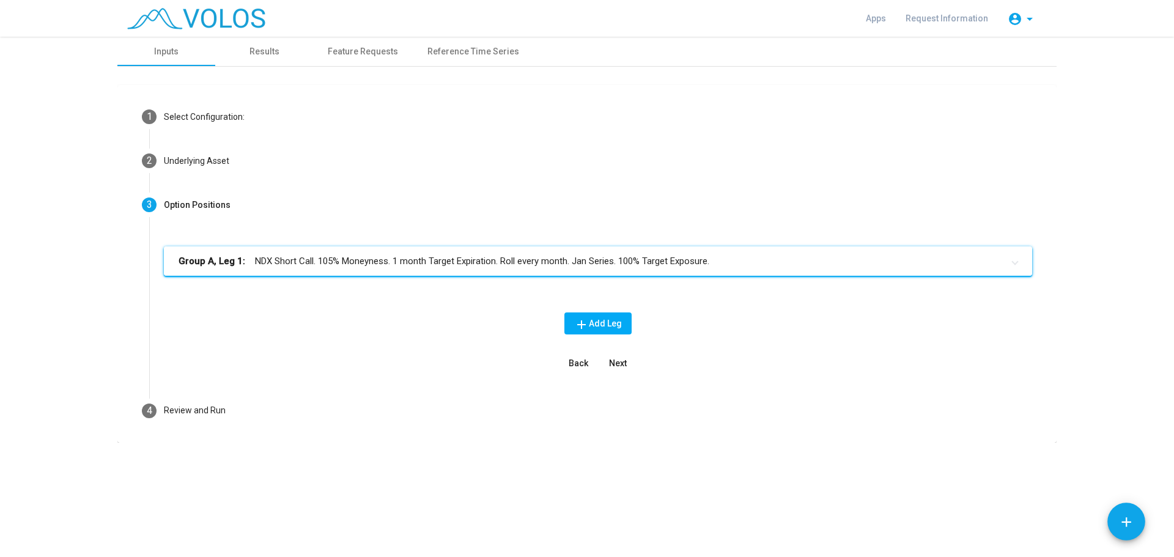
click at [468, 250] on mat-expansion-panel-header "Group A, Leg 1: NDX Short Call. 105% Moneyness. 1 month Target Expiration. Roll…" at bounding box center [598, 260] width 868 height 29
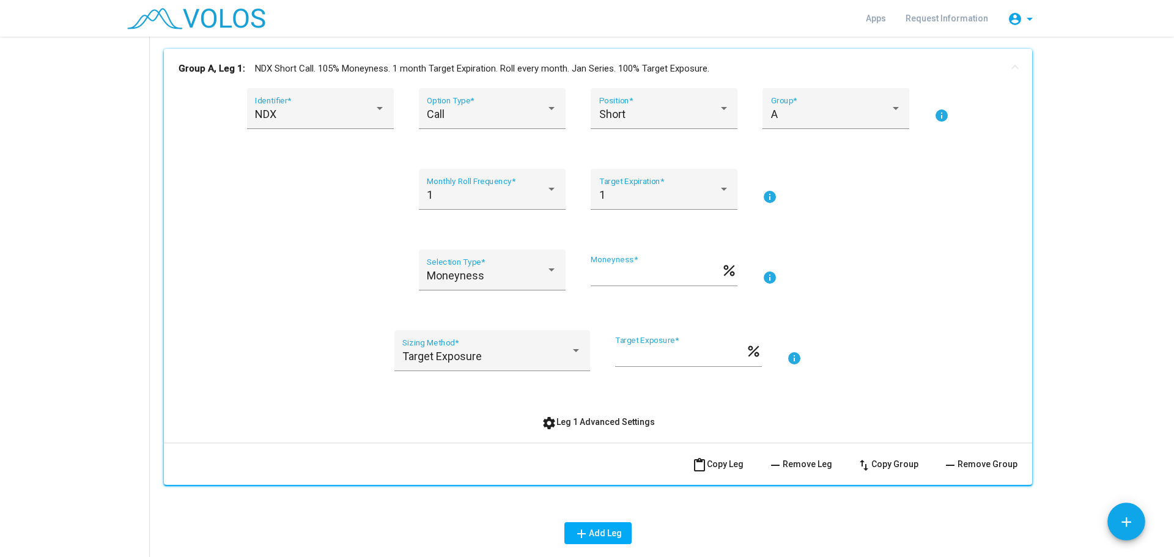
scroll to position [183, 0]
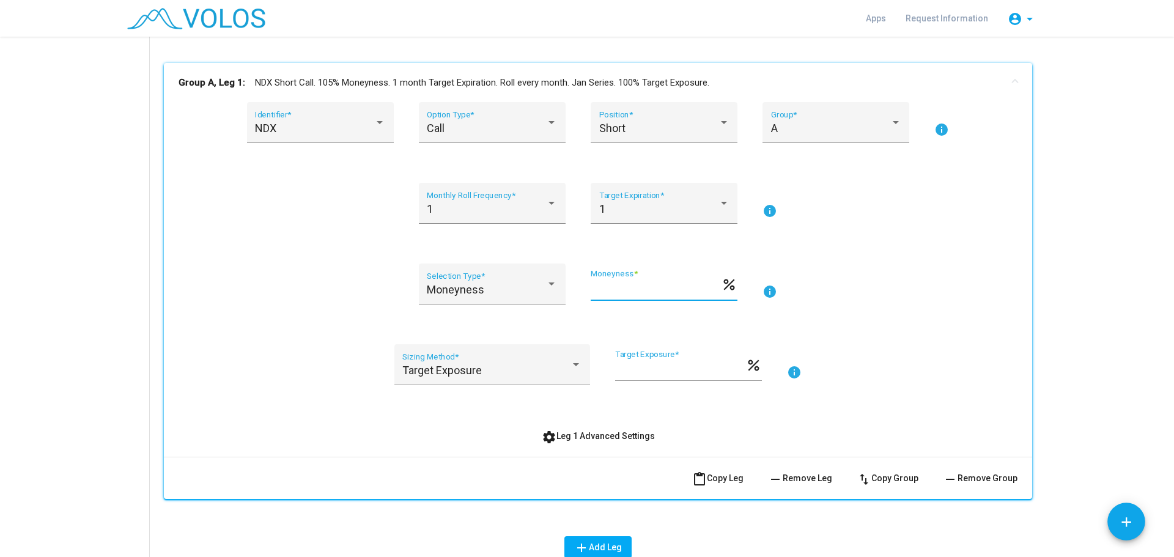
drag, startPoint x: 607, startPoint y: 292, endPoint x: 565, endPoint y: 292, distance: 41.6
click at [565, 292] on div "Moneyness Selection Type * *** Moneyness * percent info" at bounding box center [598, 292] width 839 height 56
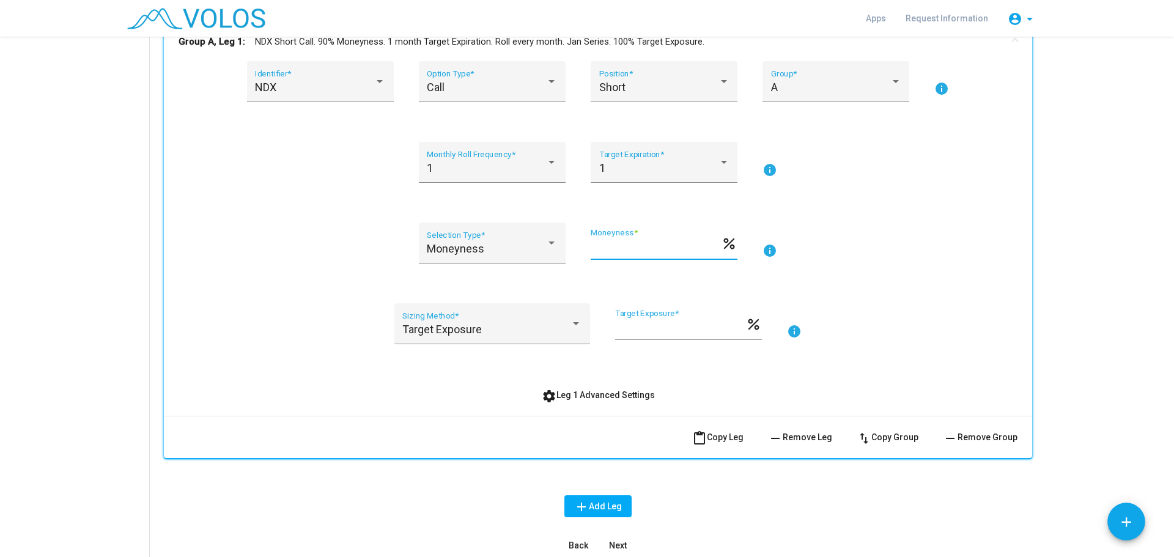
scroll to position [0, 0]
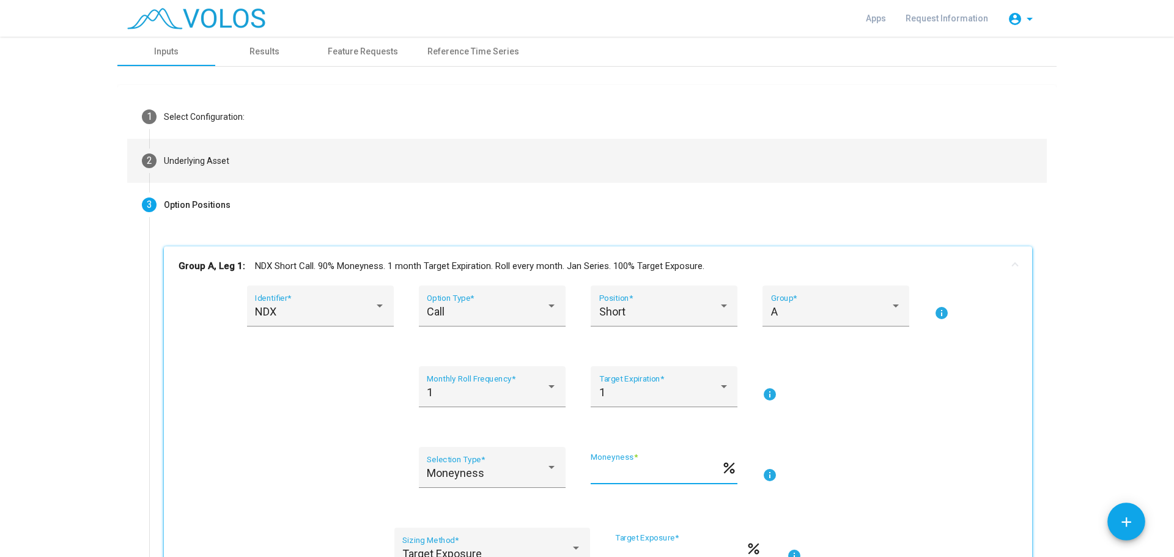
type input "**"
click at [203, 168] on mat-step-header "2 Underlying Asset" at bounding box center [587, 161] width 920 height 44
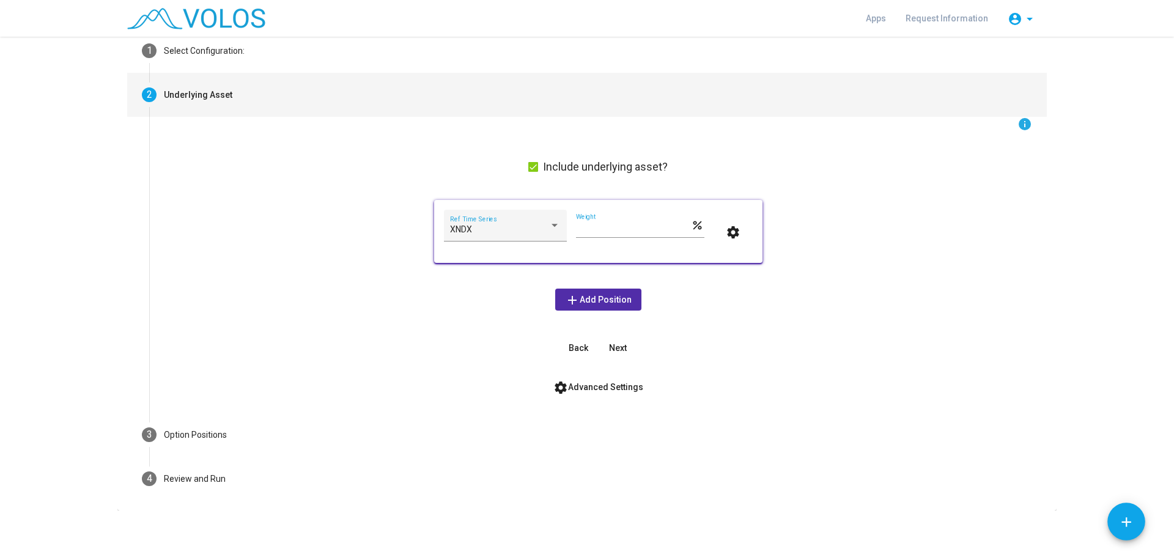
scroll to position [68, 0]
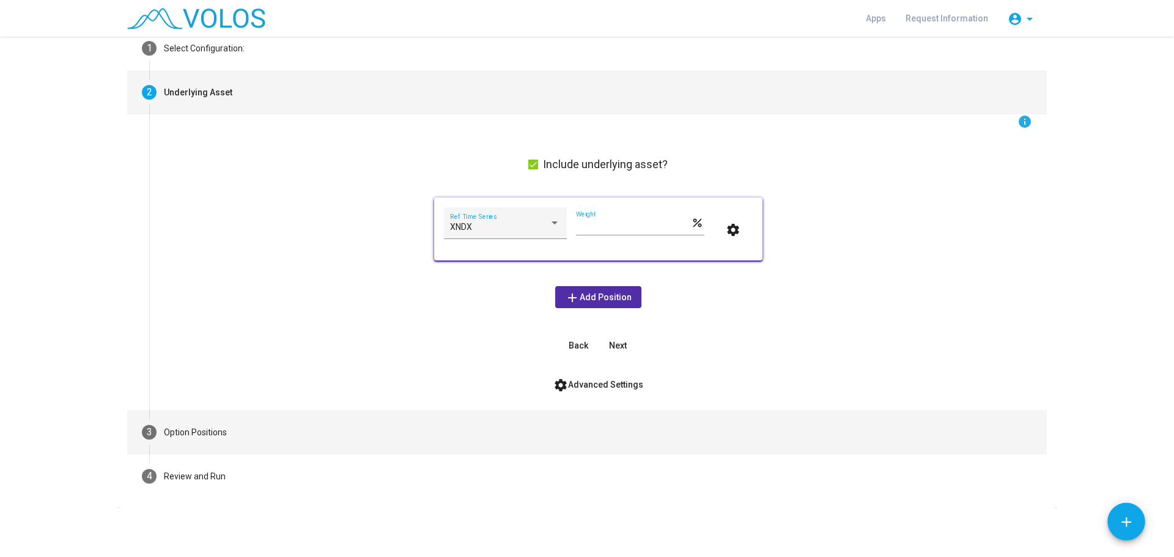
click at [195, 432] on div "Option Positions" at bounding box center [195, 432] width 63 height 13
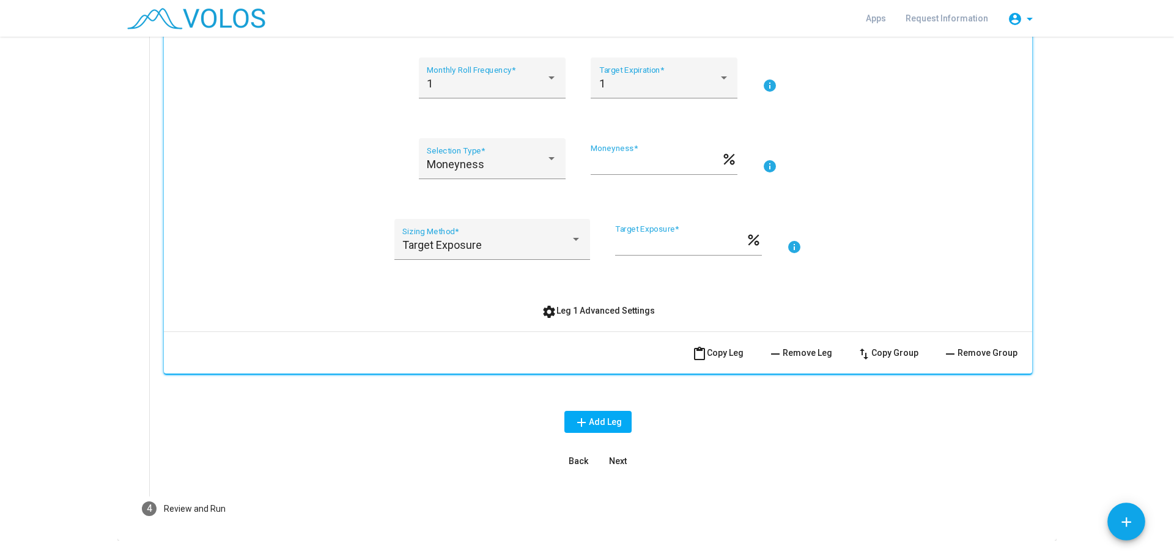
scroll to position [341, 0]
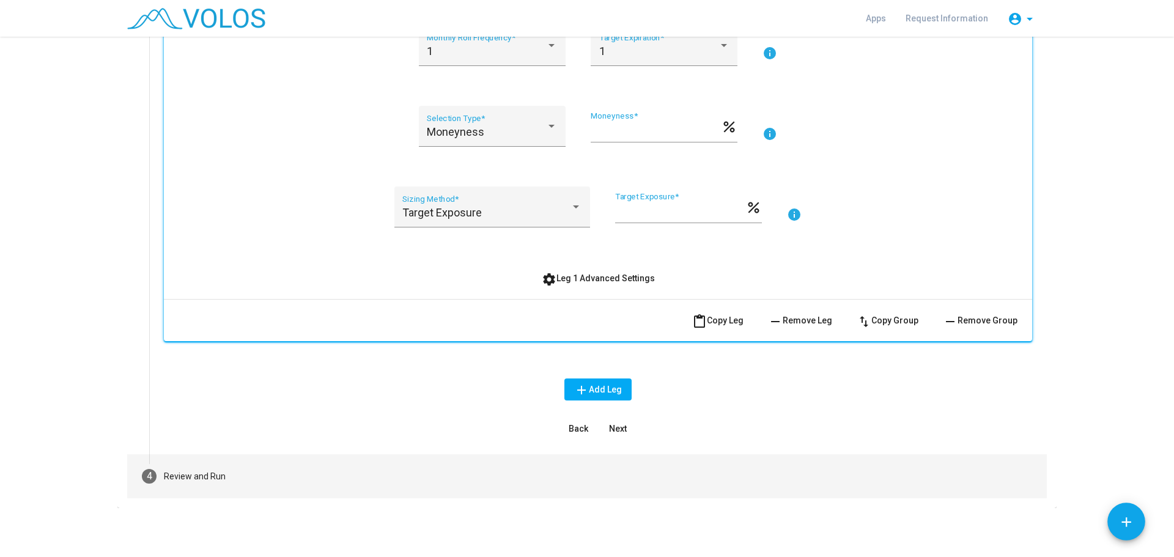
click at [208, 482] on div "Review and Run" at bounding box center [195, 476] width 62 height 13
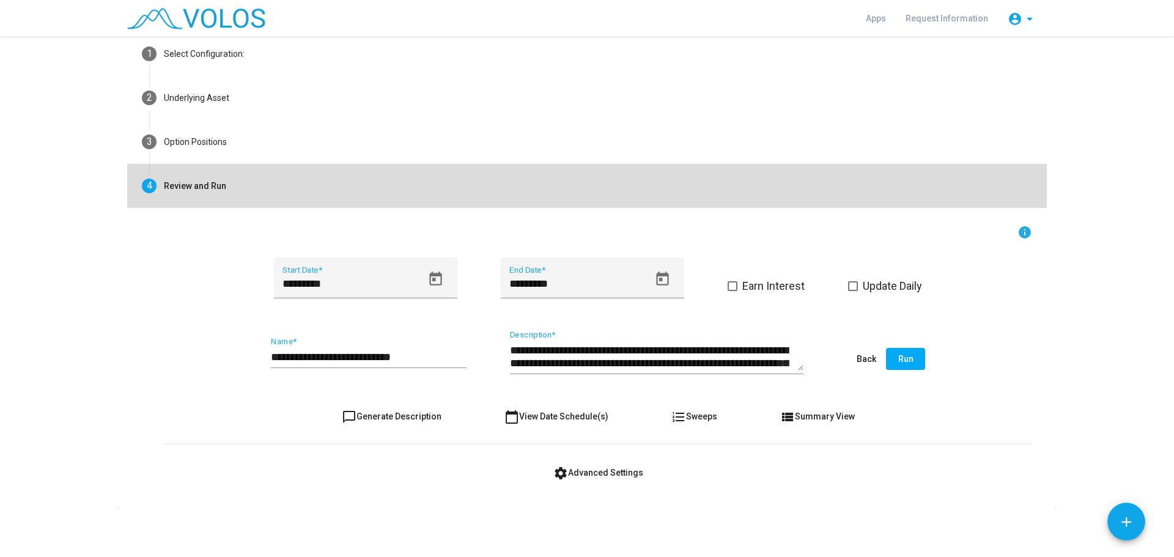
scroll to position [63, 0]
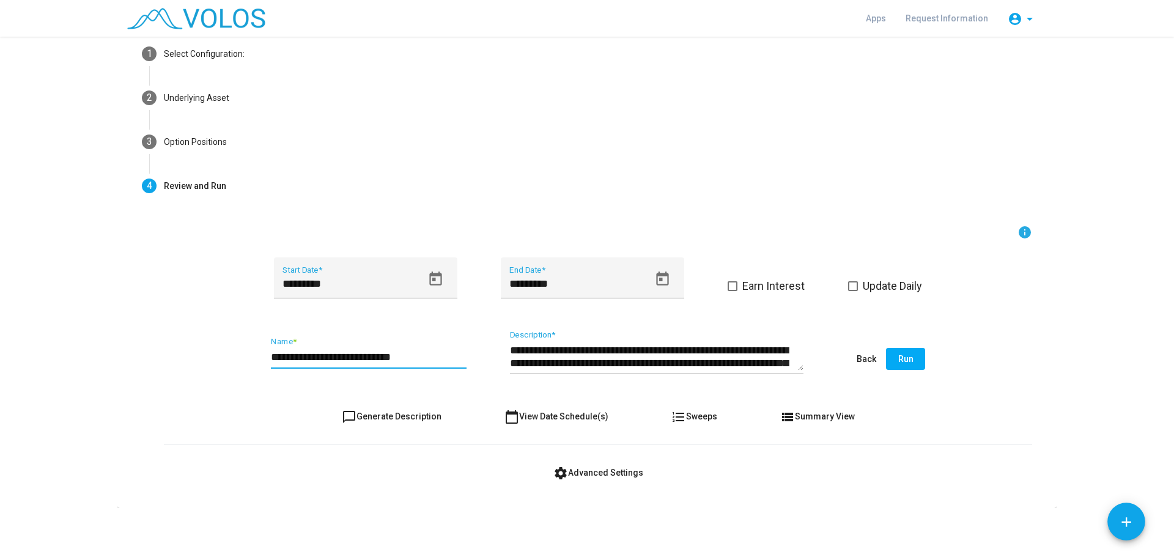
drag, startPoint x: 416, startPoint y: 356, endPoint x: 397, endPoint y: 358, distance: 19.7
click at [397, 358] on input "**********" at bounding box center [369, 357] width 196 height 12
type input "**********"
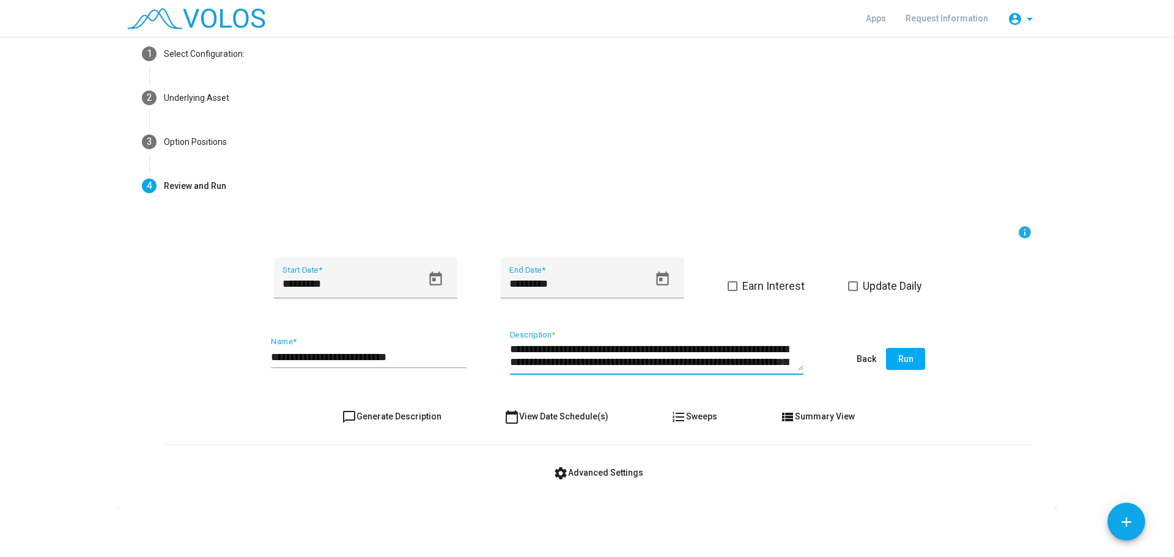
scroll to position [0, 0]
drag, startPoint x: 530, startPoint y: 361, endPoint x: 546, endPoint y: 358, distance: 16.2
click at [546, 358] on textarea "**********" at bounding box center [656, 357] width 293 height 28
type textarea "**********"
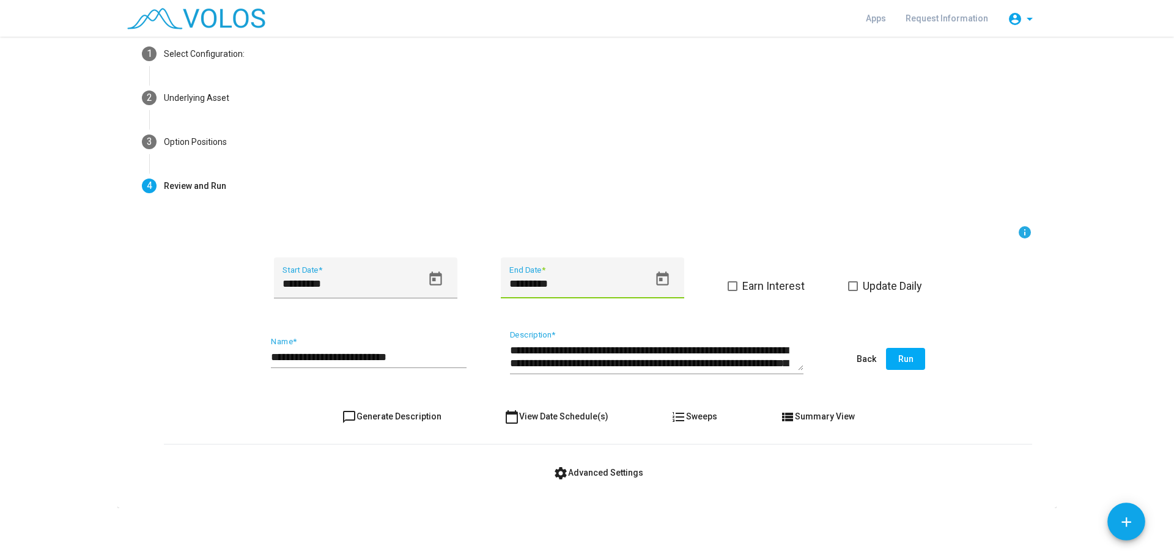
click at [524, 281] on input "*********" at bounding box center [578, 284] width 139 height 12
type input "*********"
click at [70, 367] on as-strategy-engine-wrapper "**********" at bounding box center [587, 241] width 1174 height 534
click at [903, 360] on span "Run" at bounding box center [905, 359] width 15 height 10
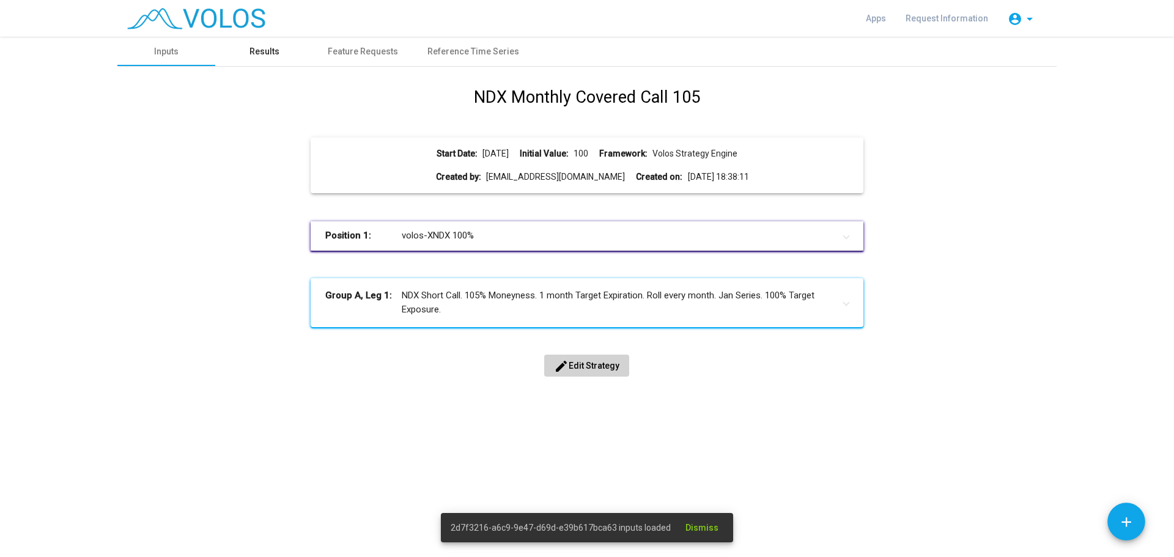
click at [256, 52] on div "Results" at bounding box center [264, 51] width 30 height 13
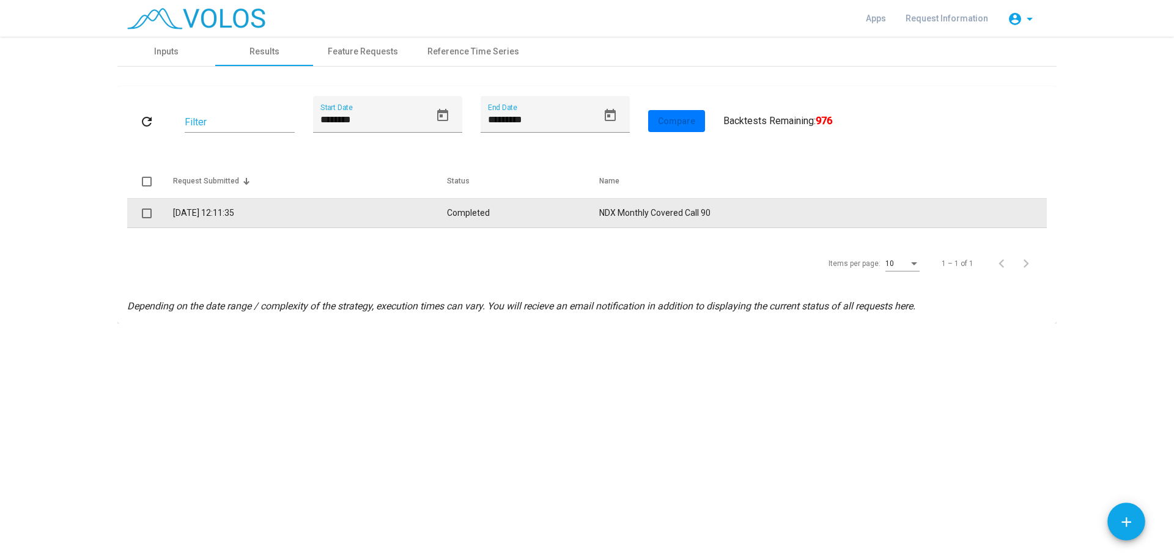
click at [392, 213] on td "[DATE] 12:11:35" at bounding box center [310, 213] width 274 height 29
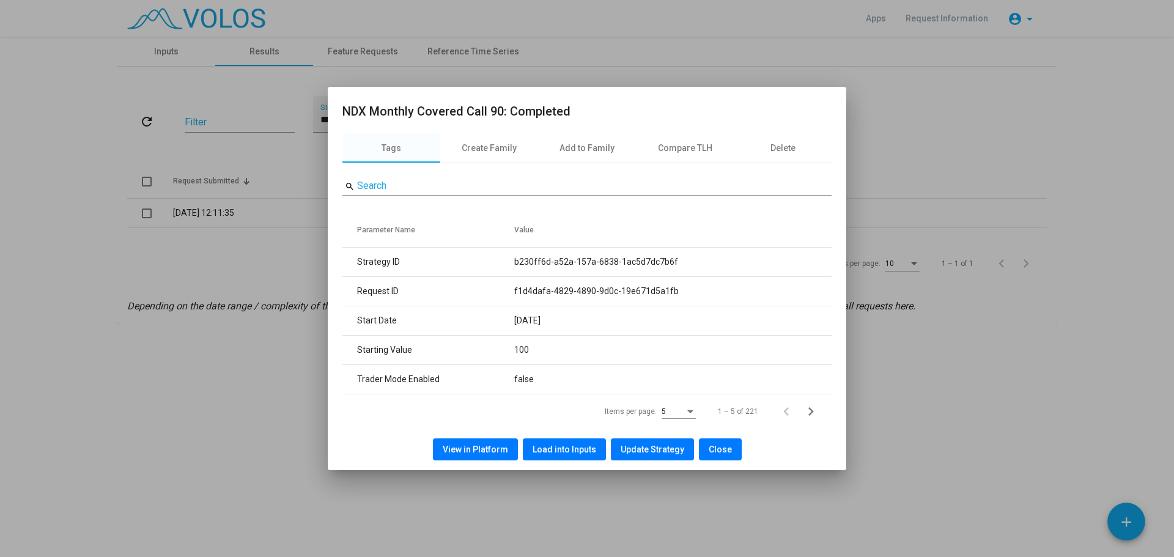
click at [468, 452] on span "View in Platform" at bounding box center [475, 449] width 65 height 10
click at [718, 446] on span "Close" at bounding box center [720, 449] width 23 height 10
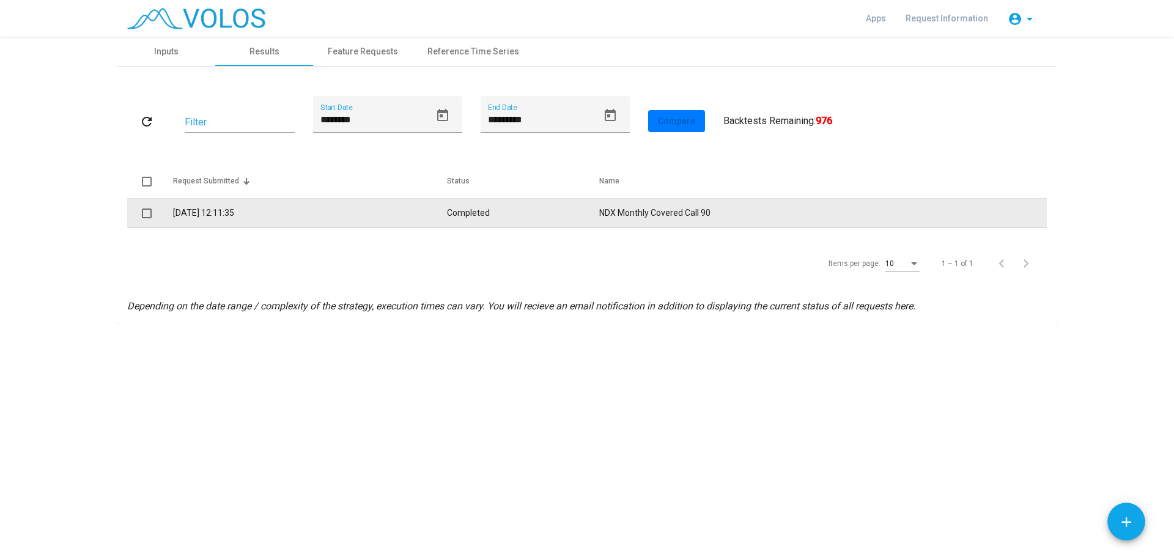
click at [652, 216] on td "NDX Monthly Covered Call 90" at bounding box center [823, 213] width 448 height 29
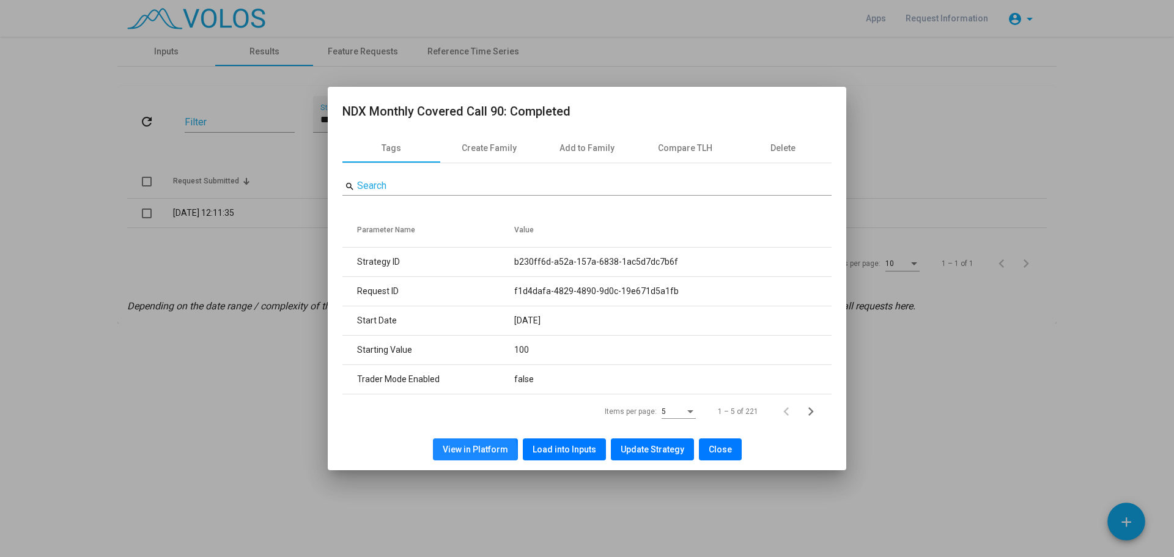
click at [463, 454] on span "View in Platform" at bounding box center [475, 449] width 65 height 10
click at [728, 445] on button "Close" at bounding box center [720, 449] width 43 height 22
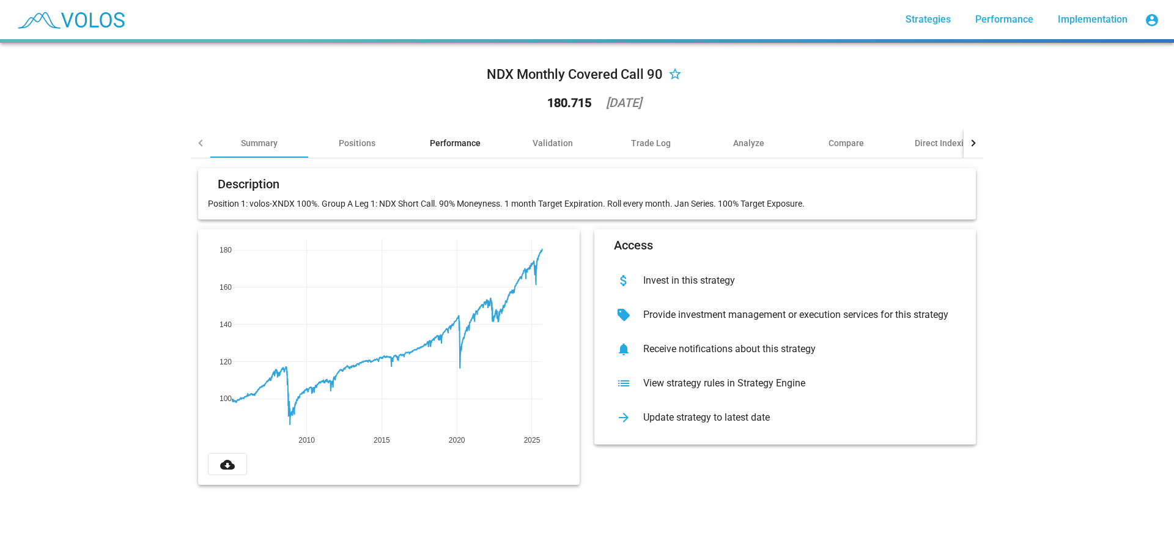
click at [474, 142] on div "Performance" at bounding box center [455, 143] width 51 height 12
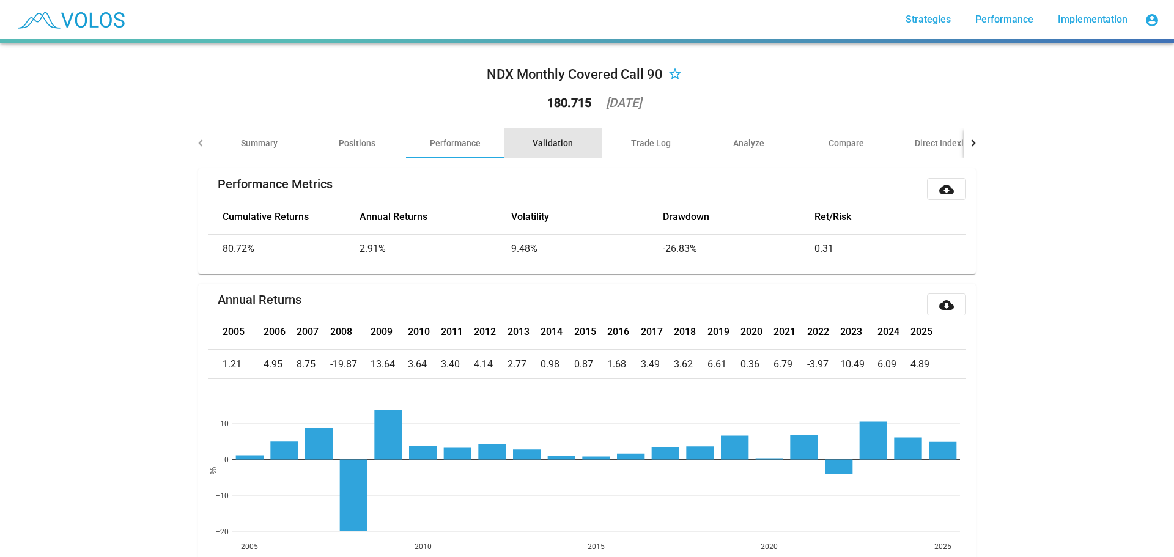
click at [545, 141] on div "Validation" at bounding box center [553, 143] width 40 height 12
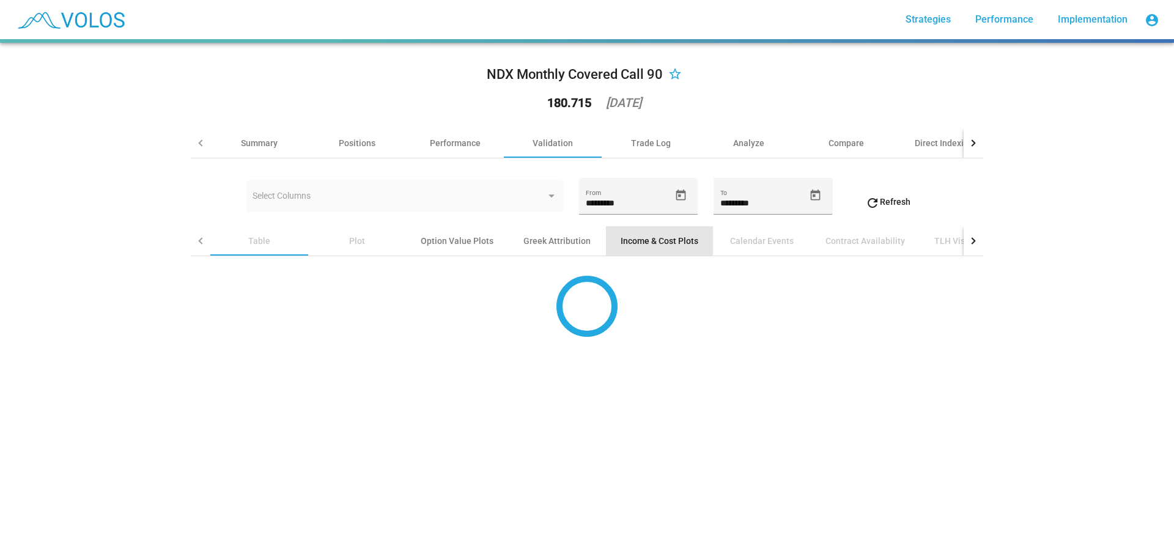
click at [629, 241] on div "Income & Cost Plots" at bounding box center [660, 241] width 78 height 12
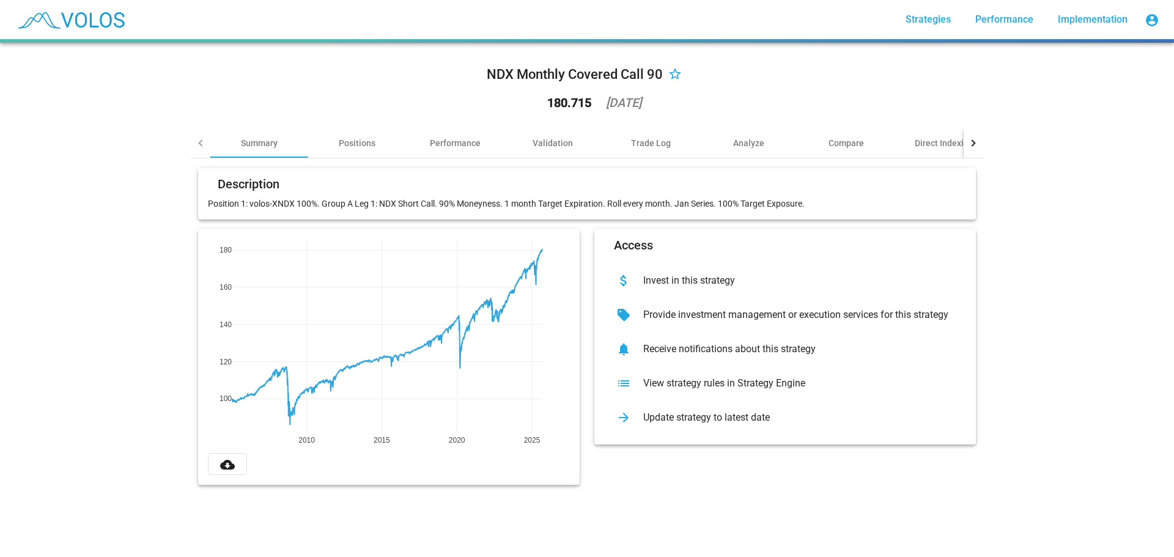
click at [675, 383] on div "View strategy rules in Strategy Engine" at bounding box center [794, 383] width 323 height 12
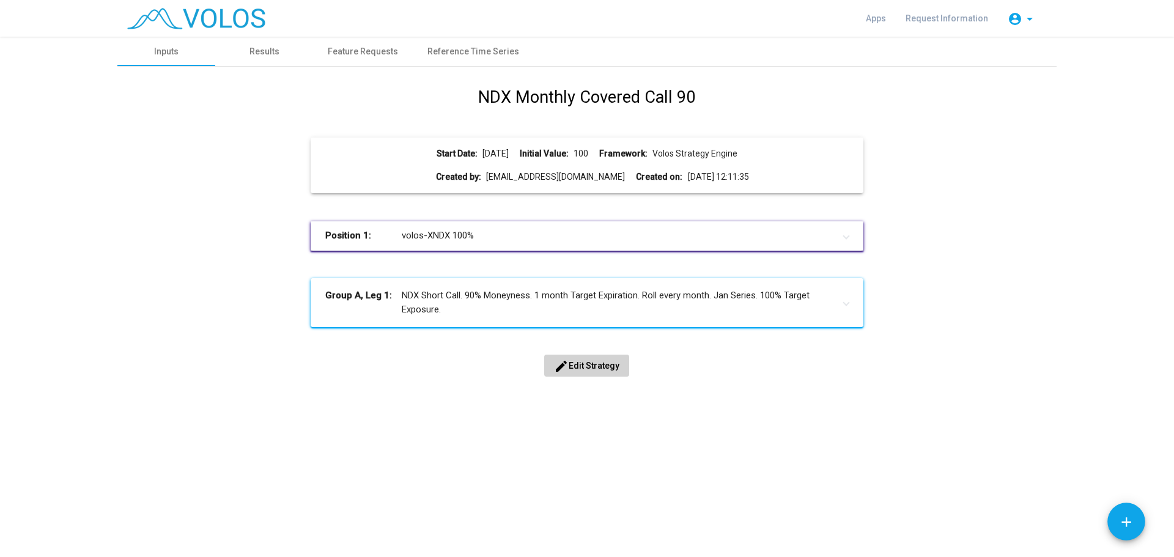
click at [528, 298] on mat-panel-title "Group A, Leg 1: NDX Short Call. 90% Moneyness. 1 month Target Expiration. Roll …" at bounding box center [579, 303] width 508 height 28
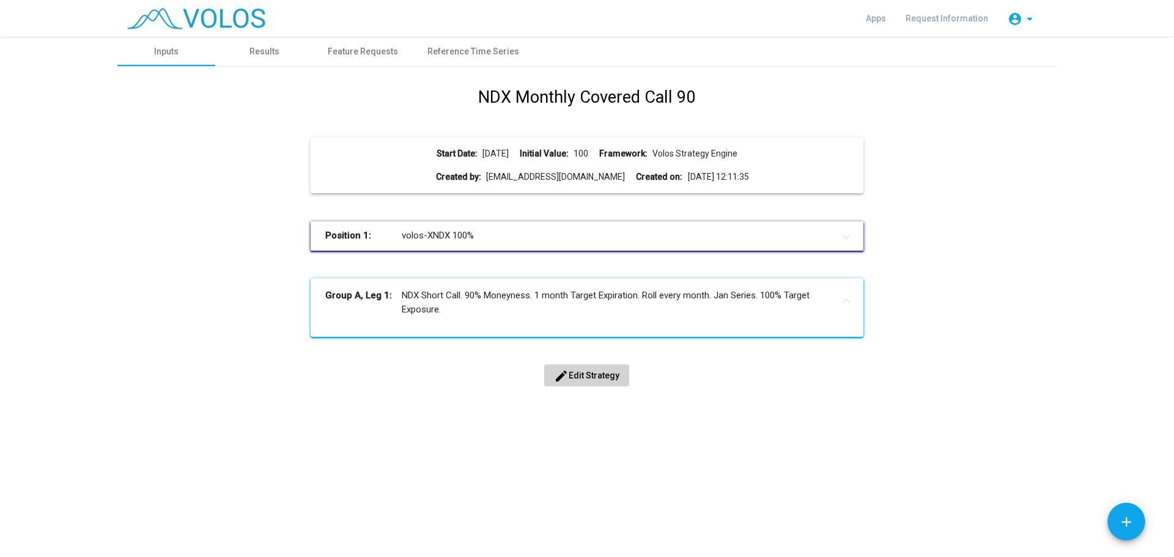
click at [588, 377] on span "edit Edit Strategy" at bounding box center [586, 376] width 65 height 10
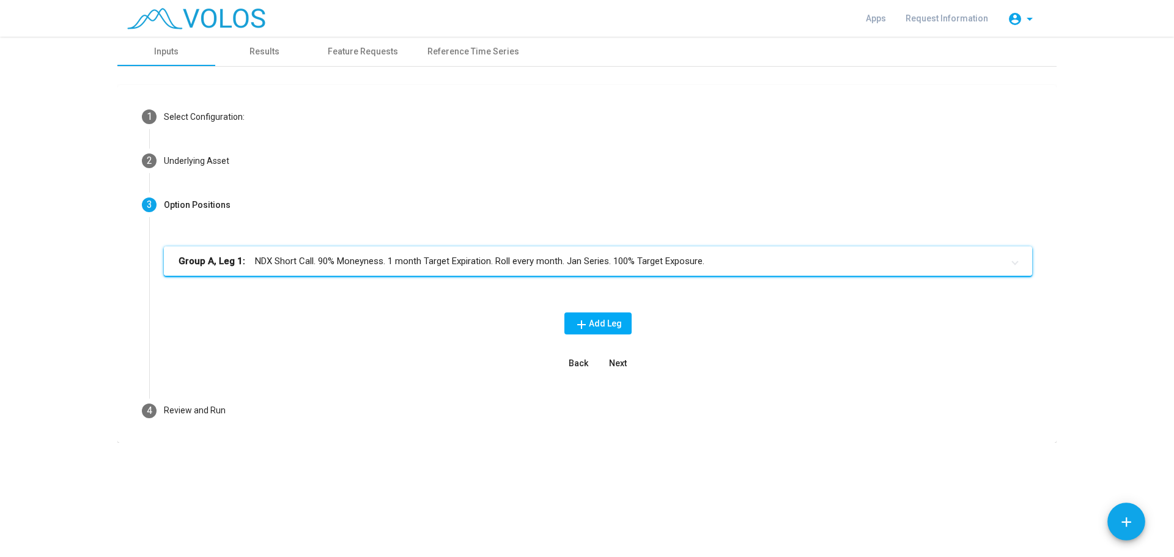
click at [377, 254] on mat-panel-title "Group A, Leg 1: NDX Short Call. 90% Moneyness. 1 month Target Expiration. Roll …" at bounding box center [591, 261] width 824 height 14
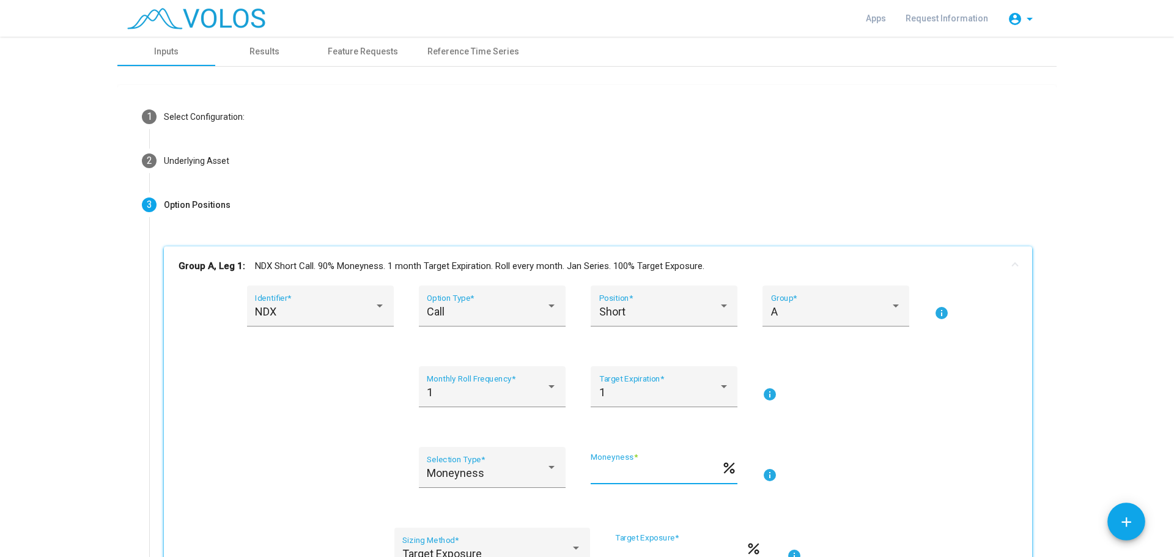
drag, startPoint x: 605, startPoint y: 472, endPoint x: 594, endPoint y: 472, distance: 11.0
click at [594, 472] on input "**" at bounding box center [656, 473] width 130 height 12
type input "**"
click at [1039, 402] on div "Group A, Leg 1: NDX Short Call. 91% Moneyness. 1 month Target Expiration. Roll …" at bounding box center [598, 520] width 898 height 549
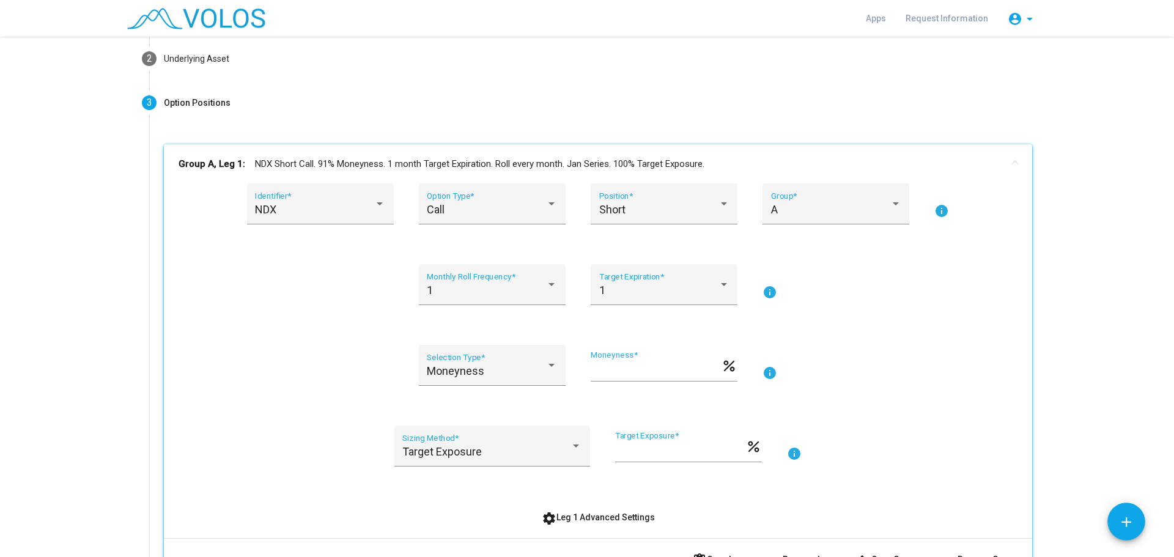
scroll to position [341, 0]
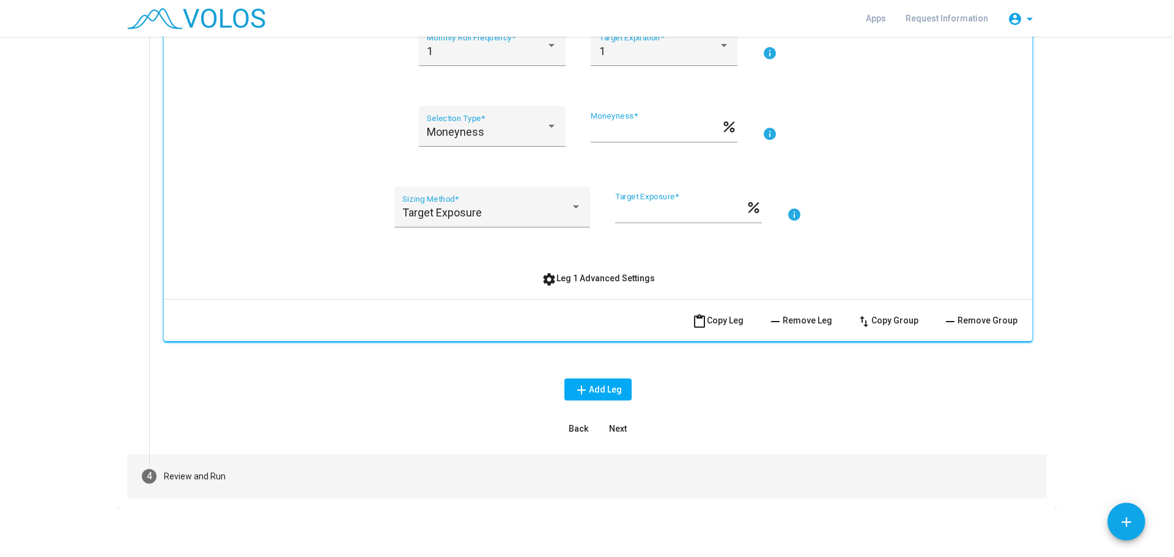
click at [211, 472] on div "Review and Run" at bounding box center [195, 476] width 62 height 13
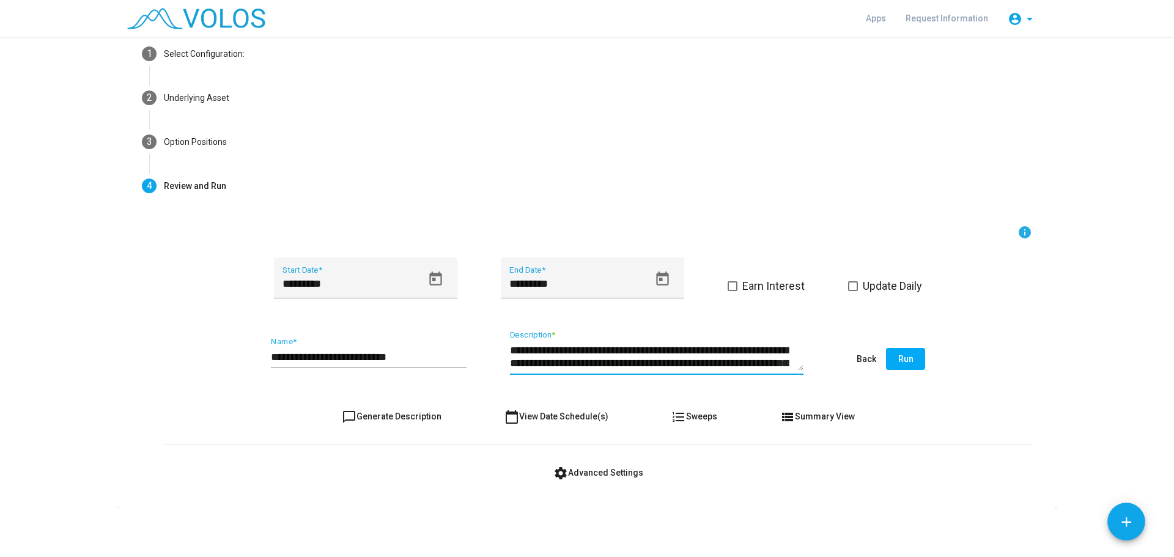
scroll to position [12, 0]
click at [540, 365] on textarea "**********" at bounding box center [656, 357] width 293 height 28
click at [544, 353] on textarea "**********" at bounding box center [656, 357] width 293 height 28
type textarea "**********"
click at [411, 354] on input "**********" at bounding box center [369, 357] width 196 height 12
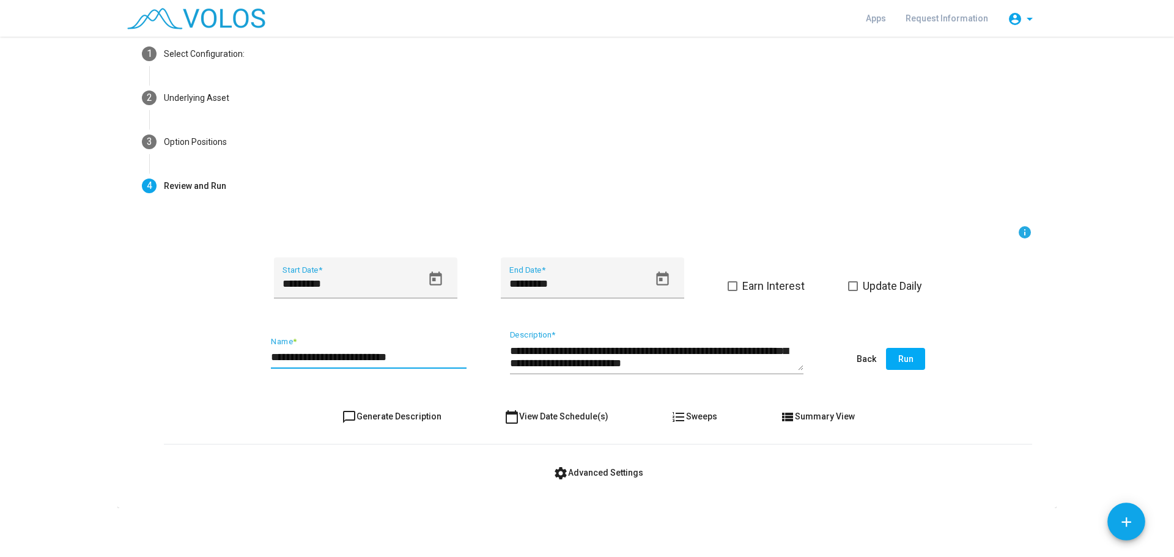
type input "**********"
click at [907, 361] on span "Run" at bounding box center [905, 359] width 15 height 10
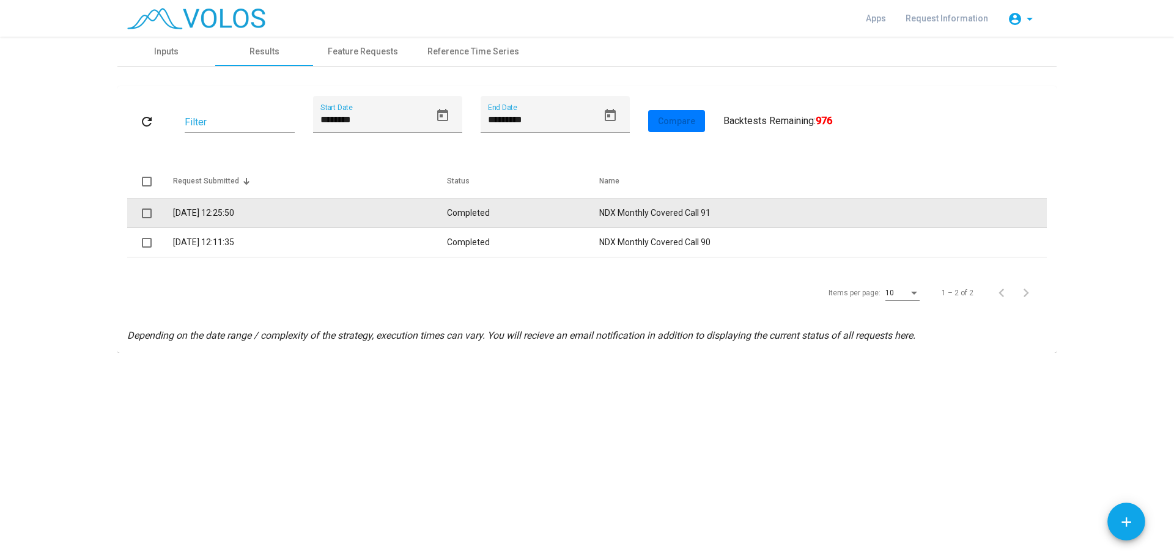
click at [303, 215] on td "16.9.2025 12:25:50" at bounding box center [310, 213] width 274 height 29
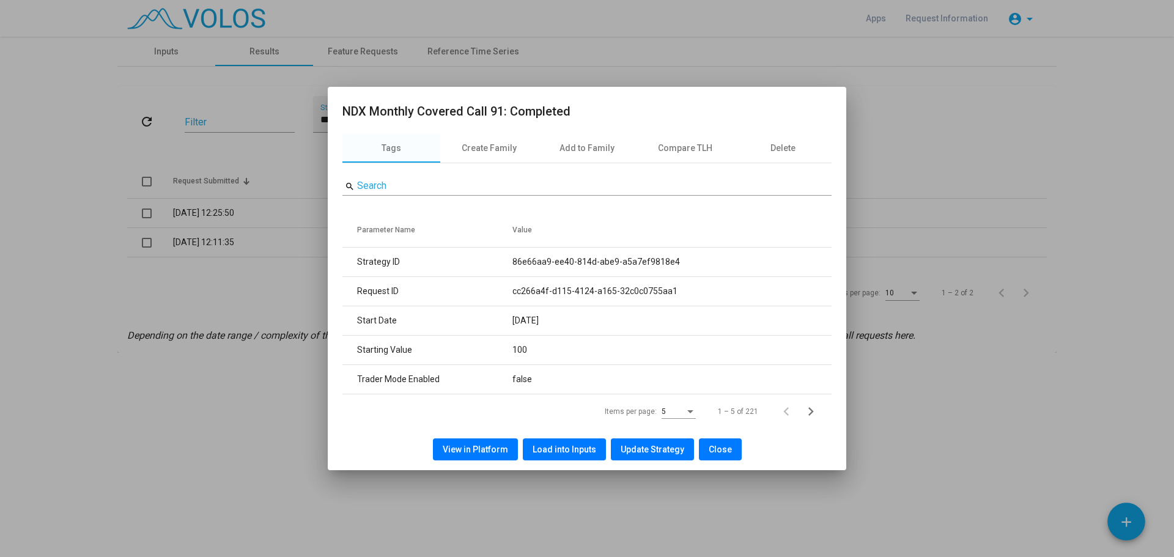
click at [477, 452] on span "View in Platform" at bounding box center [475, 449] width 65 height 10
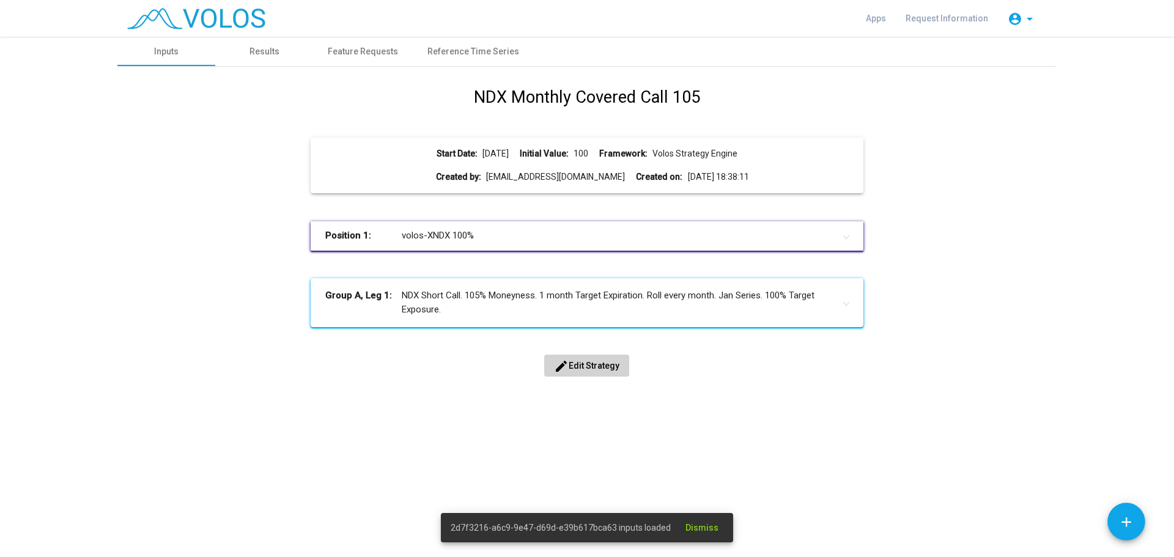
drag, startPoint x: 270, startPoint y: 70, endPoint x: 271, endPoint y: 64, distance: 6.4
click at [270, 70] on div "NDX Monthly Covered Call 105 Start Date: 2005-01-19 Initial Value: 100 Framewor…" at bounding box center [586, 235] width 939 height 337
click at [271, 47] on div "Results" at bounding box center [264, 51] width 30 height 13
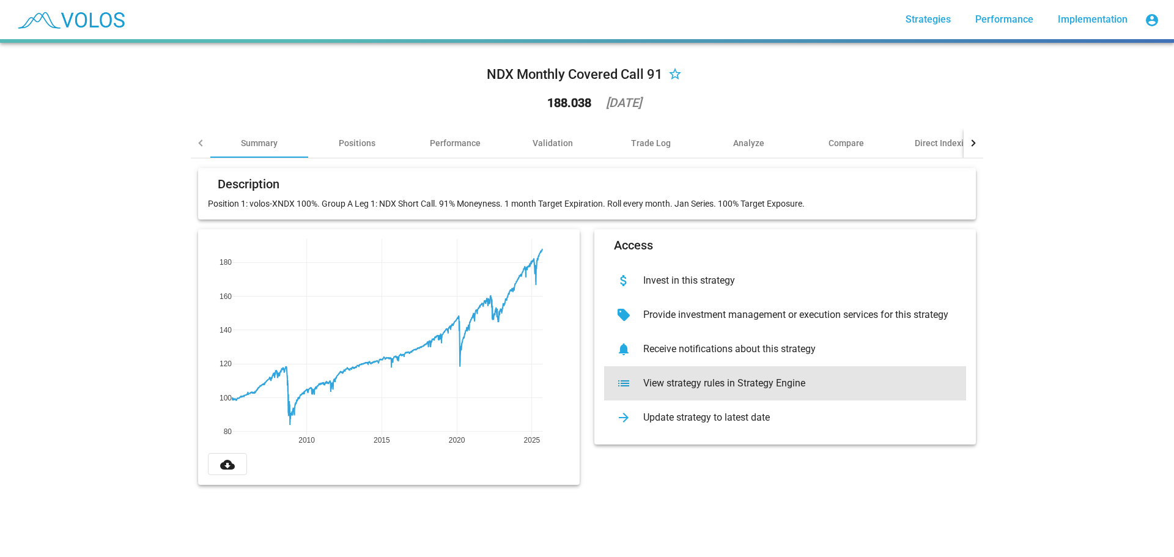
click at [649, 383] on div "View strategy rules in Strategy Engine" at bounding box center [794, 383] width 323 height 12
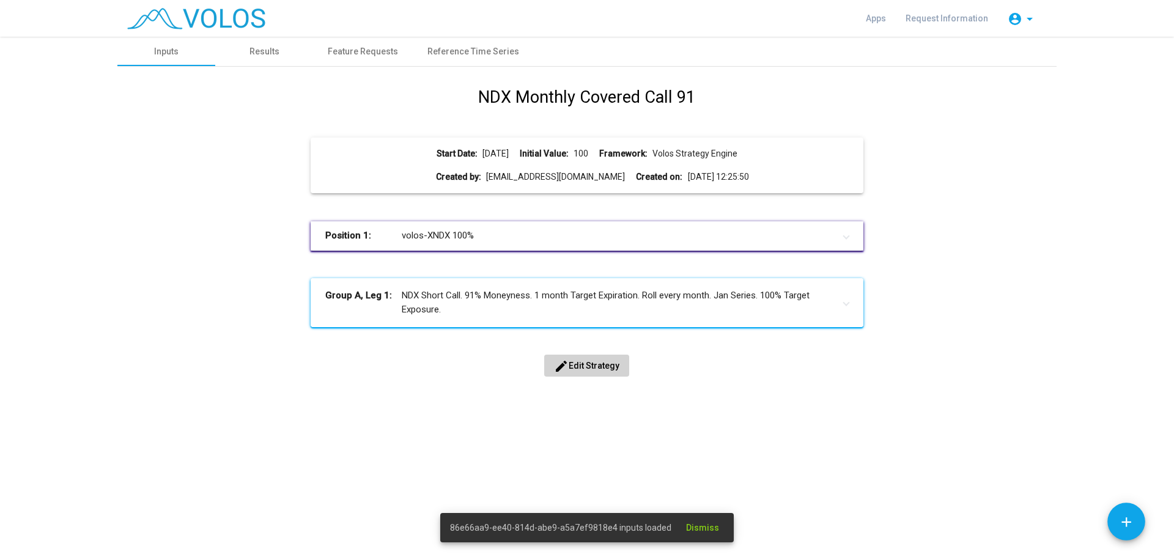
click at [545, 312] on mat-panel-title "Group A, Leg 1: NDX Short Call. 91% Moneyness. 1 month Target Expiration. Roll …" at bounding box center [579, 303] width 508 height 28
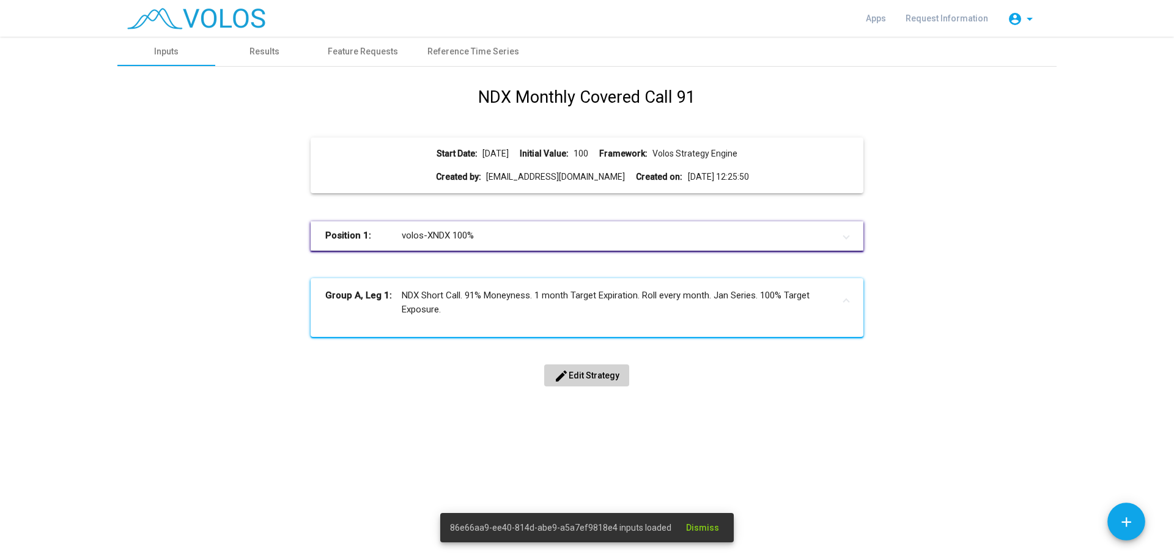
click at [570, 386] on div "NDX Monthly Covered Call 91 Start Date: [DATE] Initial Value: 100 Framework: Vo…" at bounding box center [587, 249] width 920 height 329
click at [580, 375] on span "edit Edit Strategy" at bounding box center [586, 376] width 65 height 10
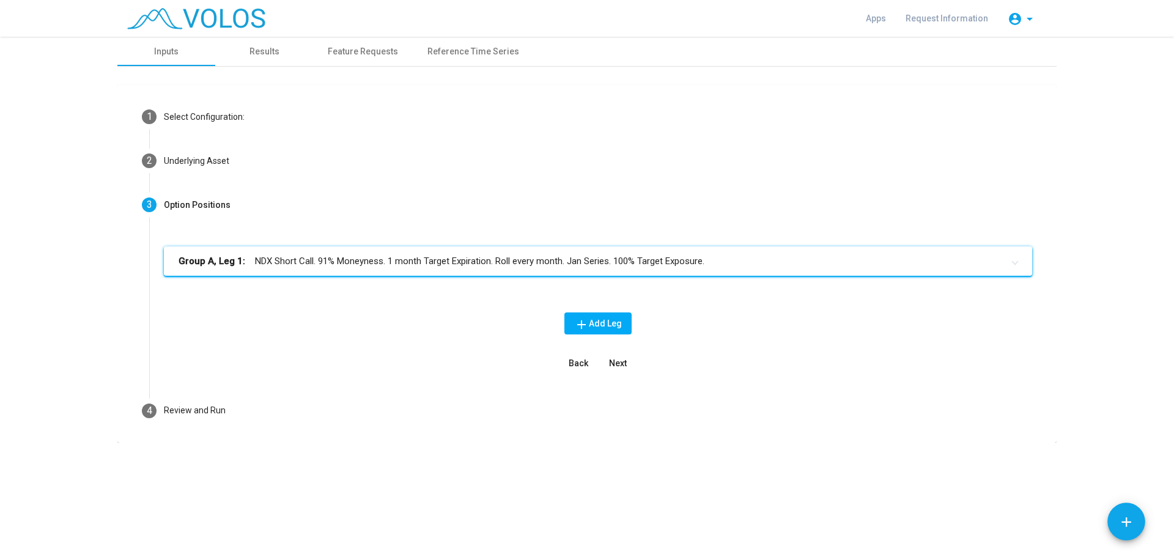
click at [345, 259] on mat-panel-title "Group A, Leg 1: NDX Short Call. 91% Moneyness. 1 month Target Expiration. Roll …" at bounding box center [591, 261] width 824 height 14
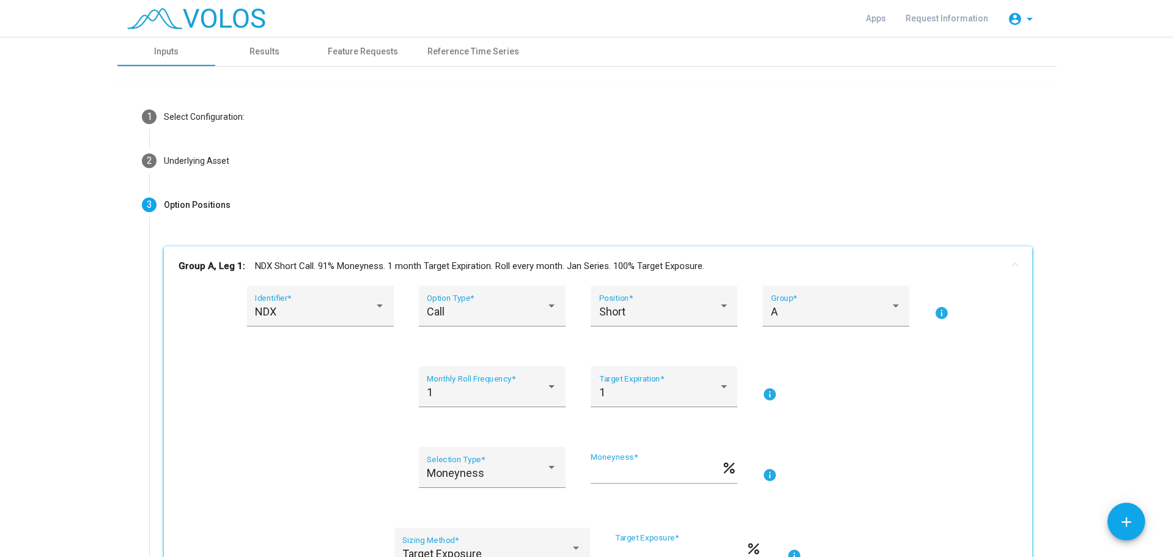
click at [613, 475] on input "**" at bounding box center [656, 473] width 130 height 12
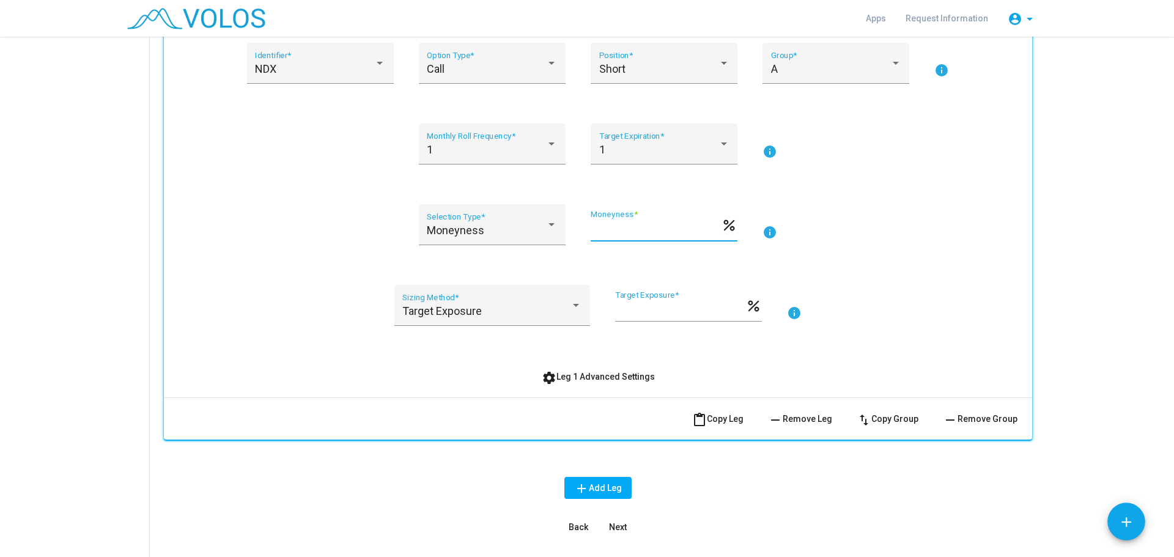
scroll to position [245, 0]
type input "**"
click at [616, 525] on span "Next" at bounding box center [618, 525] width 18 height 10
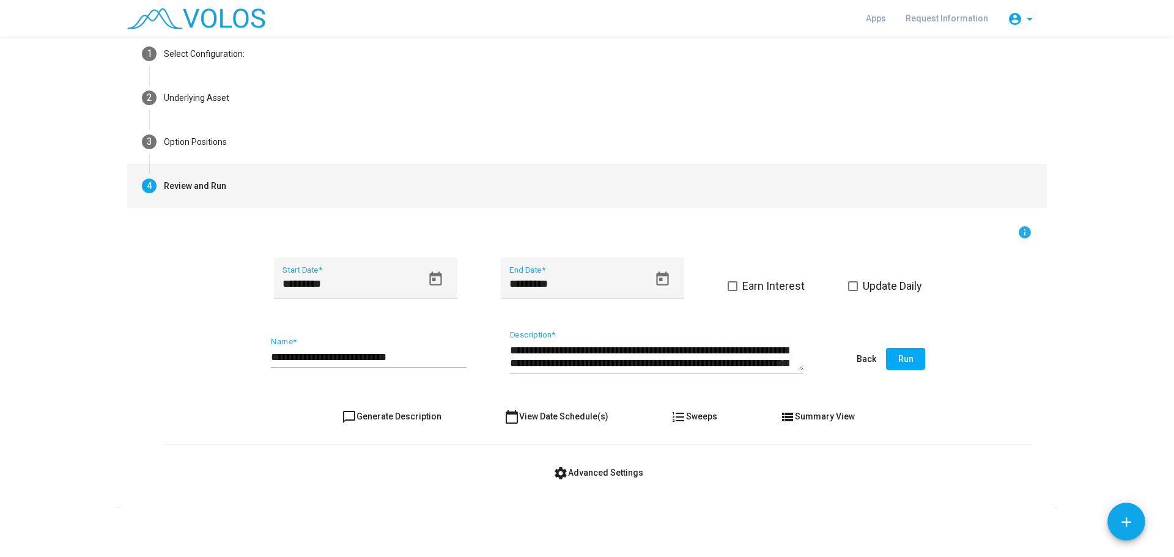
drag, startPoint x: 402, startPoint y: 361, endPoint x: 415, endPoint y: 353, distance: 15.1
click at [407, 358] on input "**********" at bounding box center [369, 357] width 196 height 12
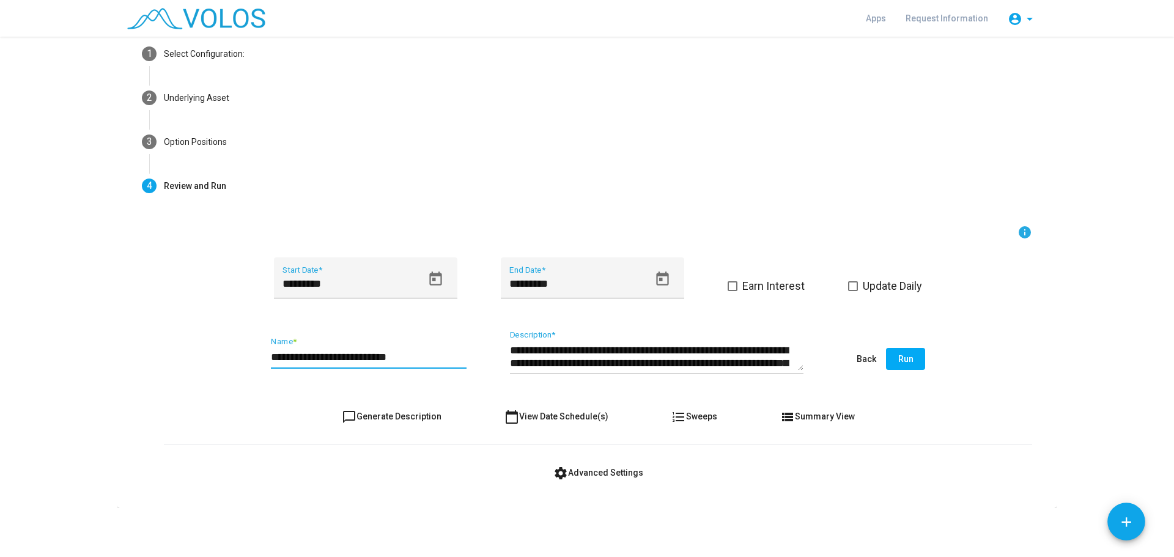
type input "**********"
click at [541, 362] on textarea "**********" at bounding box center [656, 357] width 293 height 28
type textarea "**********"
click at [910, 359] on button "Run" at bounding box center [905, 359] width 39 height 22
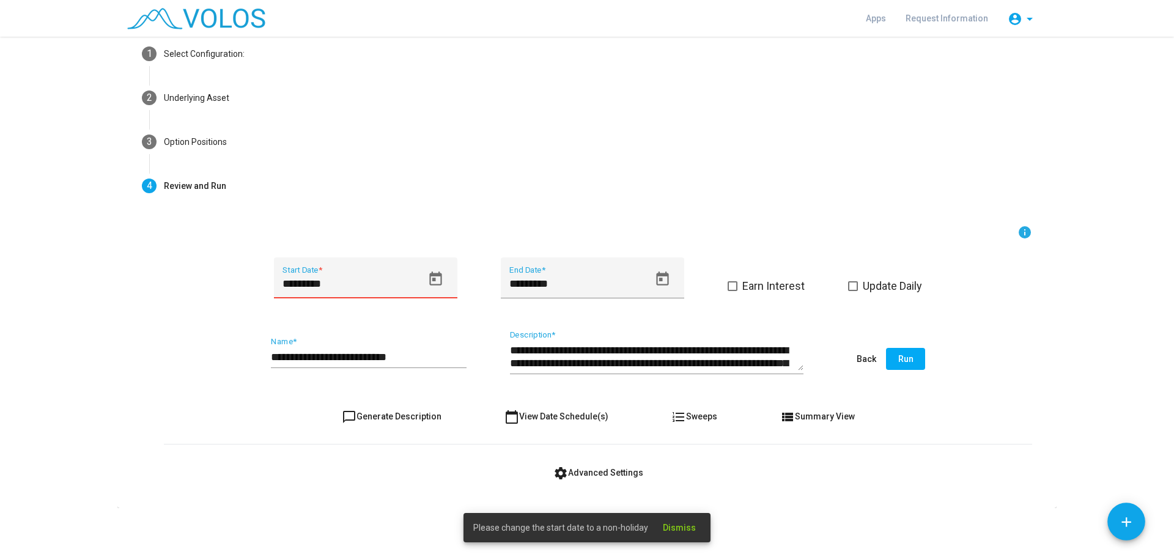
click at [429, 276] on icon "Open calendar" at bounding box center [435, 278] width 12 height 14
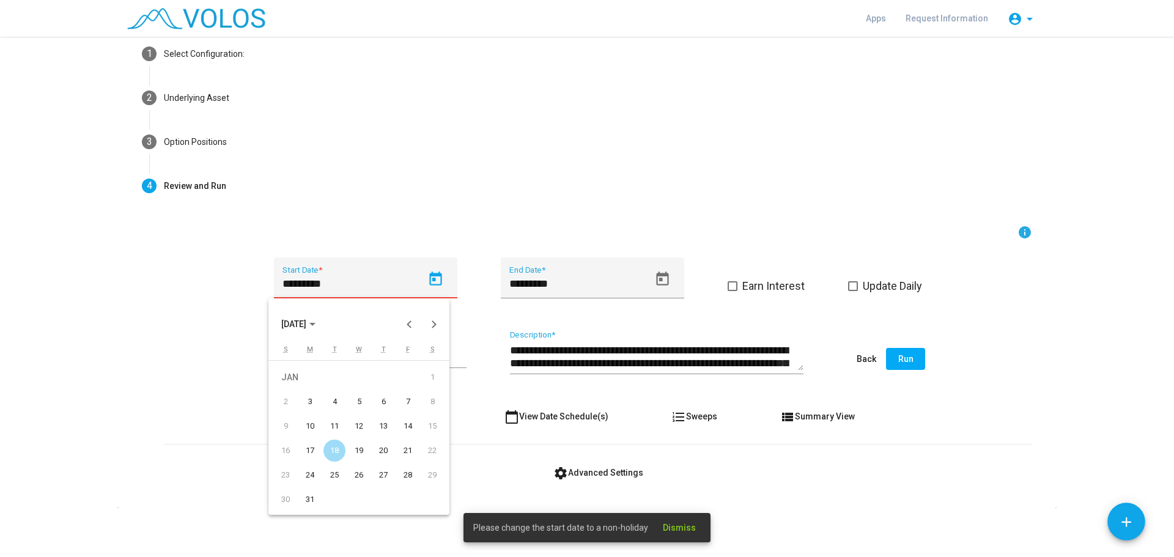
click at [376, 445] on div "20" at bounding box center [383, 451] width 22 height 22
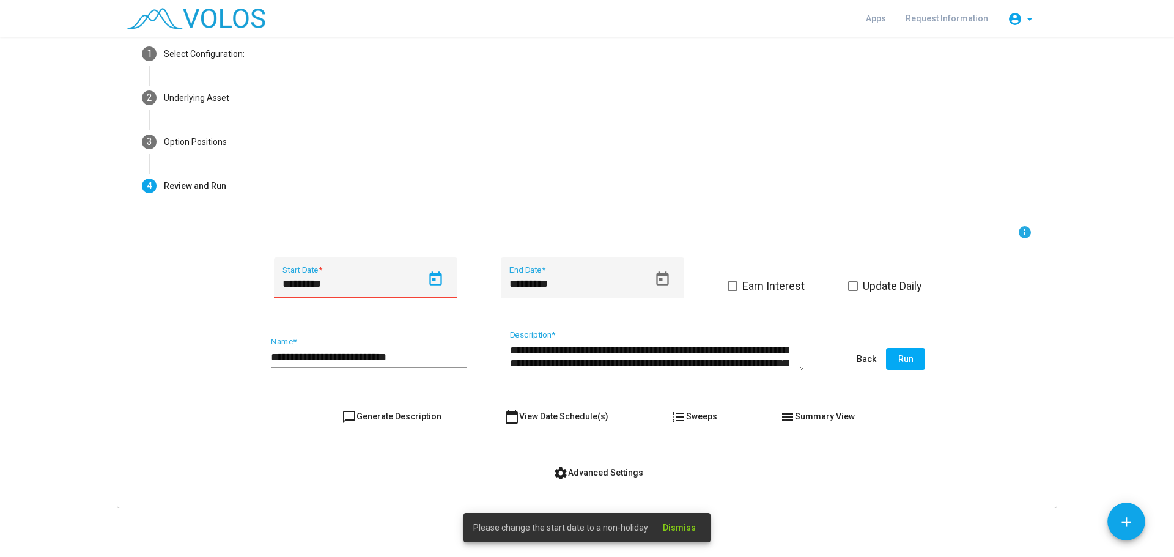
type input "*********"
click at [374, 499] on mat-card "1 Select Configuration: Build Custom Strategy Create a strategy from scratch Dy…" at bounding box center [586, 265] width 939 height 486
click at [910, 358] on button "Run" at bounding box center [905, 359] width 39 height 22
